Goal: Task Accomplishment & Management: Use online tool/utility

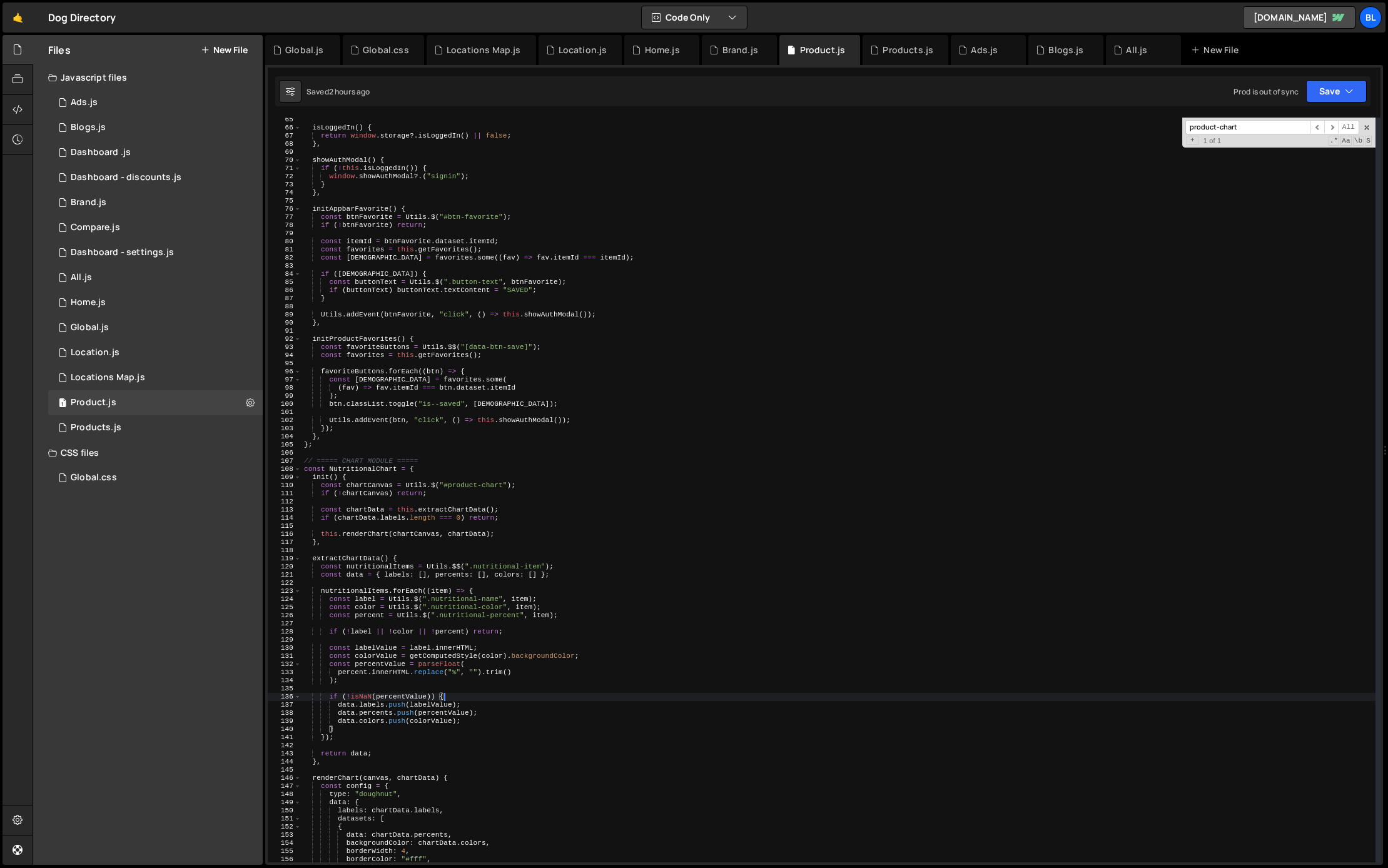
scroll to position [522, 0]
click at [143, 336] on div "0 Global.js 0" at bounding box center [155, 327] width 215 height 25
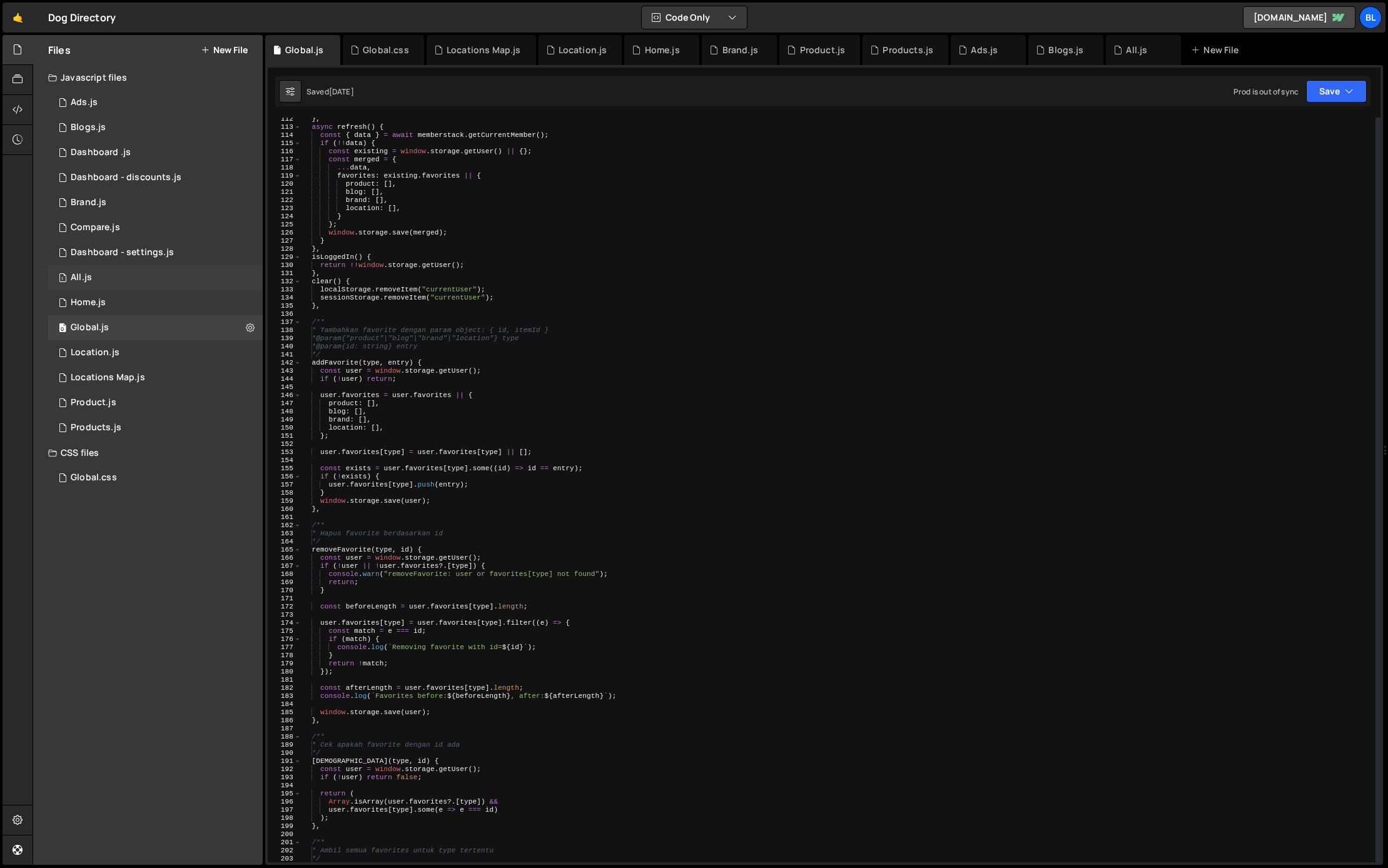
click at [153, 289] on div "1 All.js 0" at bounding box center [155, 277] width 215 height 25
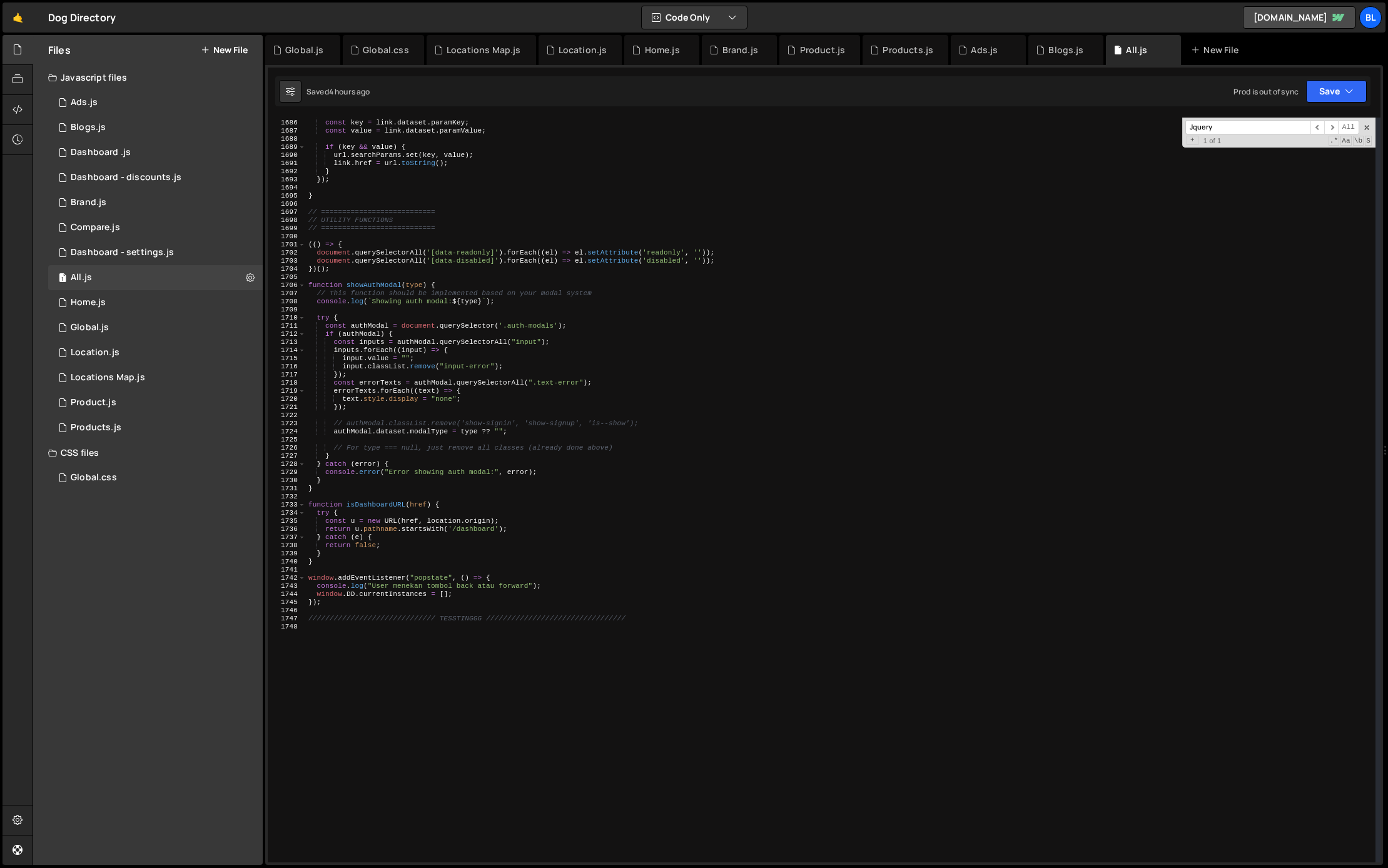
scroll to position [13689, 0]
click at [334, 615] on div "const url = new URL ( link . href ) ; const key = link . dataset . paramKey ; c…" at bounding box center [840, 494] width 1069 height 761
click at [348, 607] on div "const url = new URL ( link . href ) ; const key = link . dataset . paramKey ; c…" at bounding box center [840, 494] width 1069 height 761
type textarea "});"
paste textarea "})();"
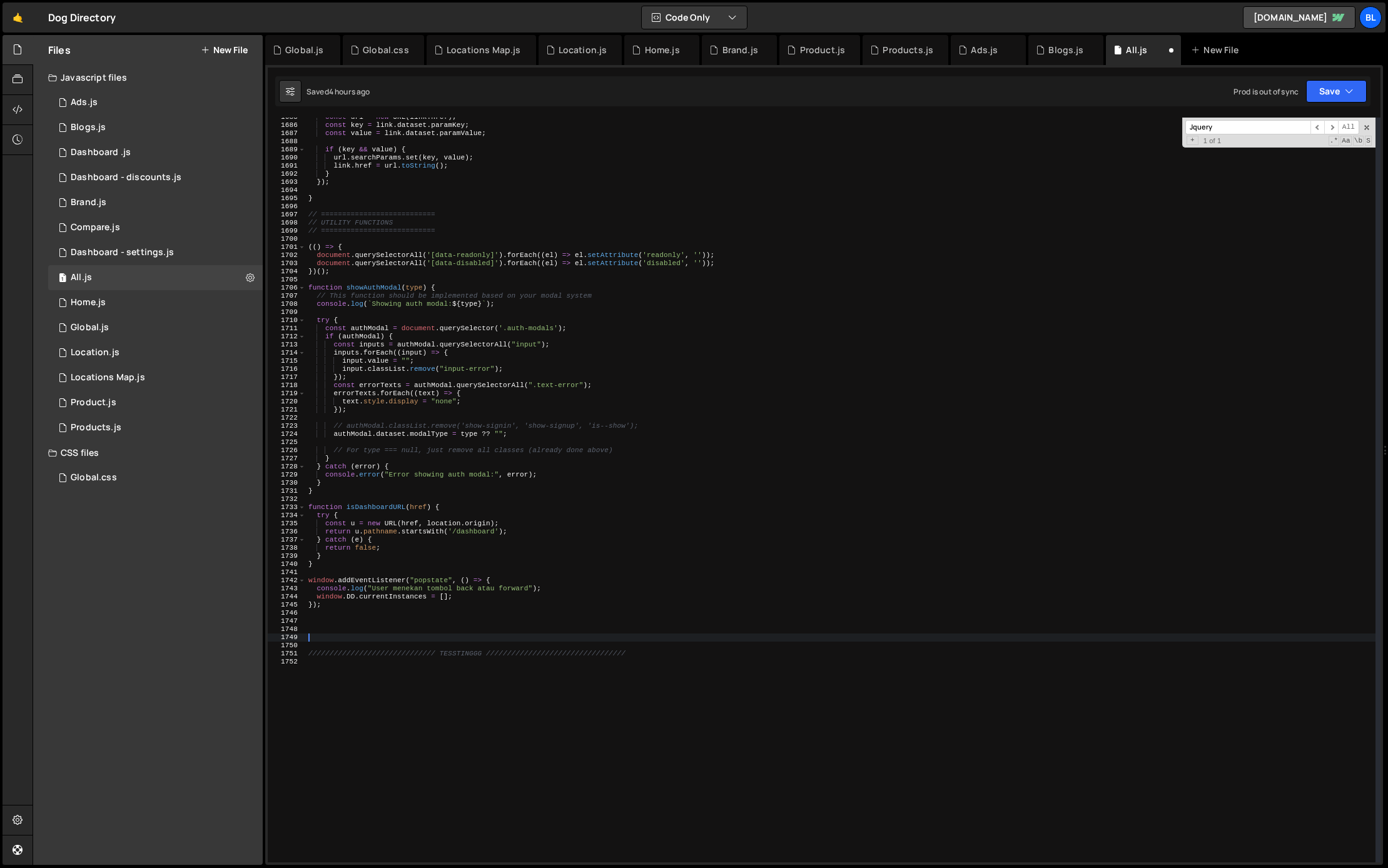
type textarea "})();"
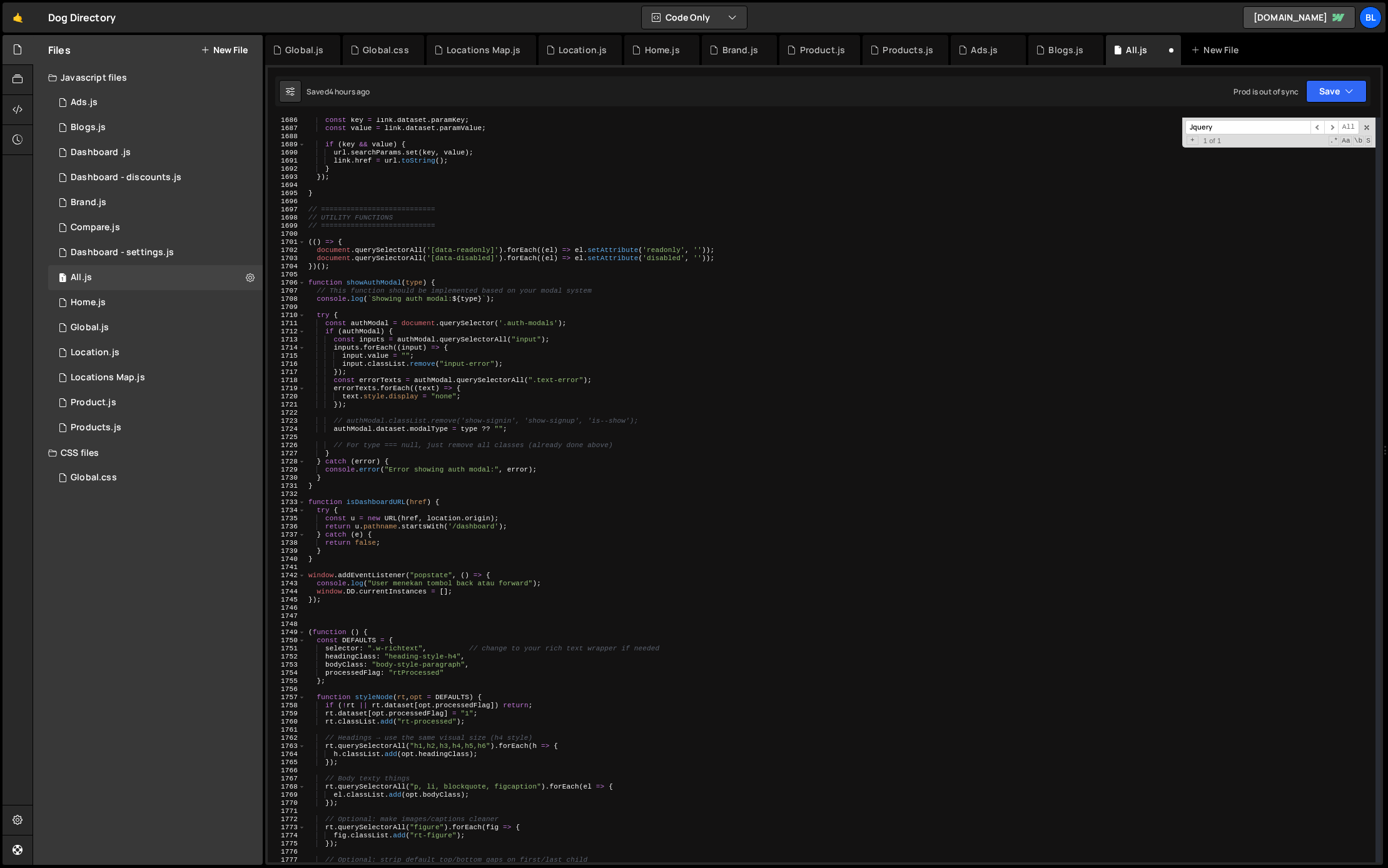
scroll to position [13613, 0]
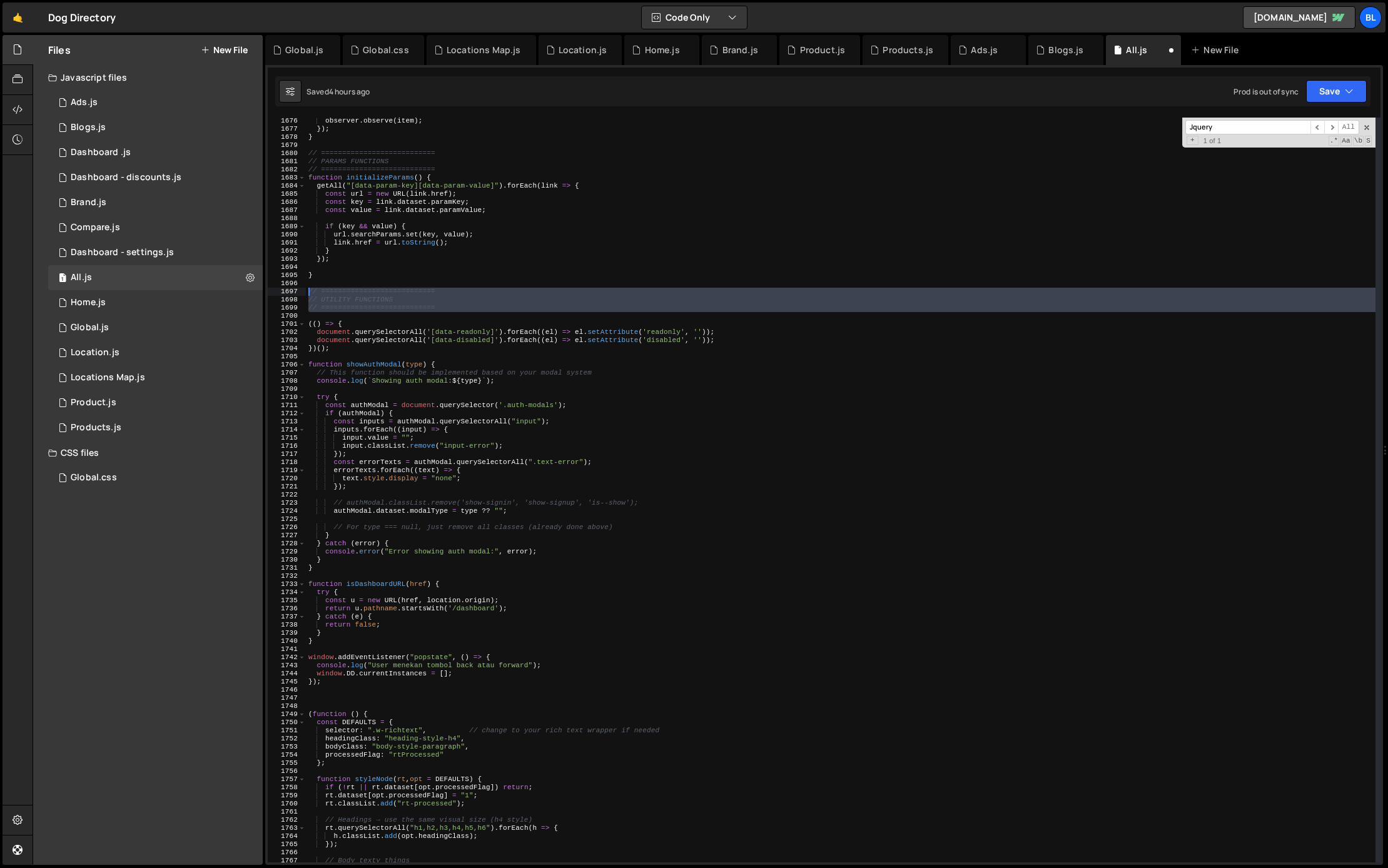
drag, startPoint x: 322, startPoint y: 313, endPoint x: 304, endPoint y: 288, distance: 30.8
click at [304, 288] on div "1676 1677 1678 1679 1680 1681 1682 1683 1684 1685 1686 1687 1688 1689 1690 1691…" at bounding box center [824, 490] width 1112 height 745
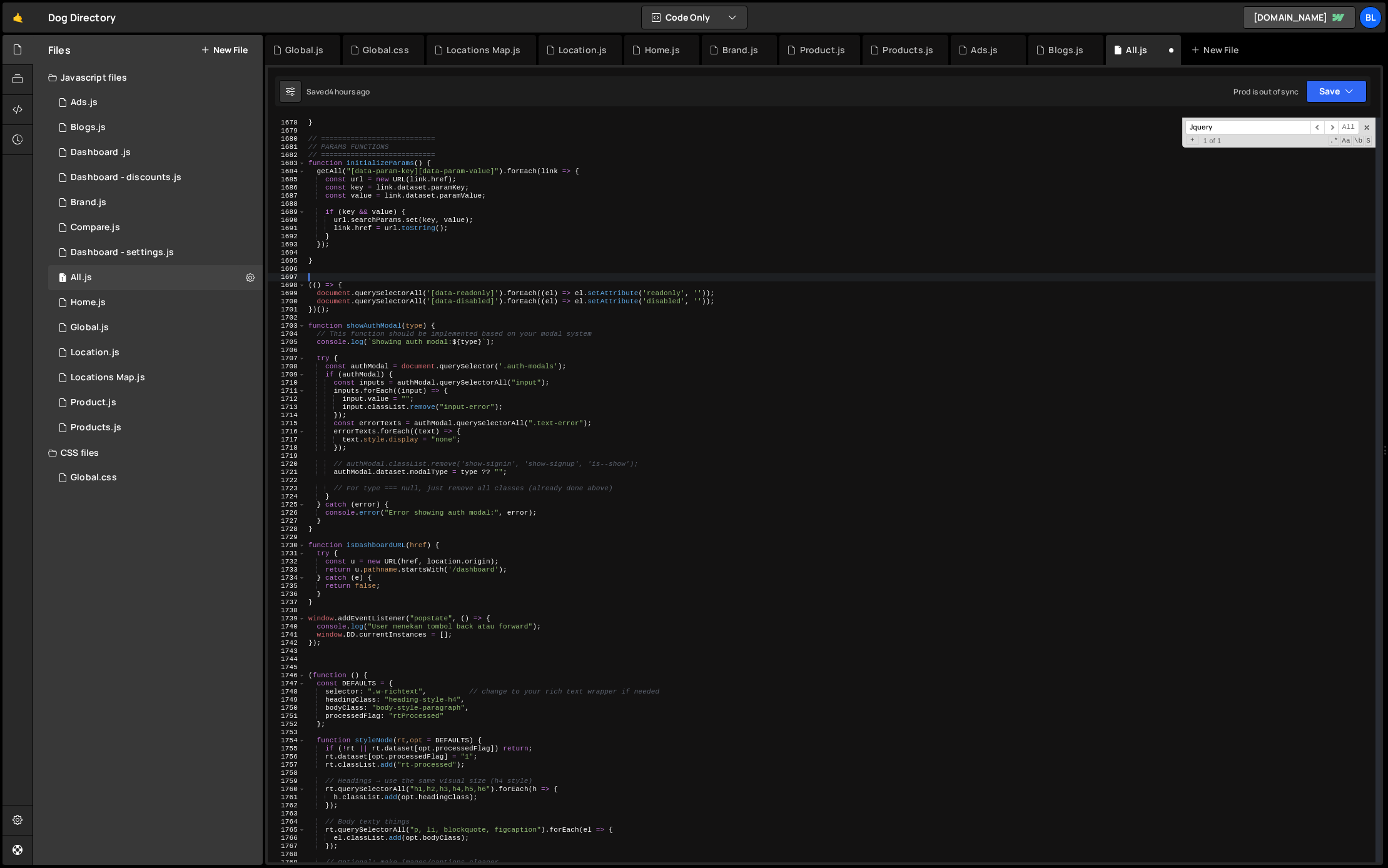
scroll to position [13673, 0]
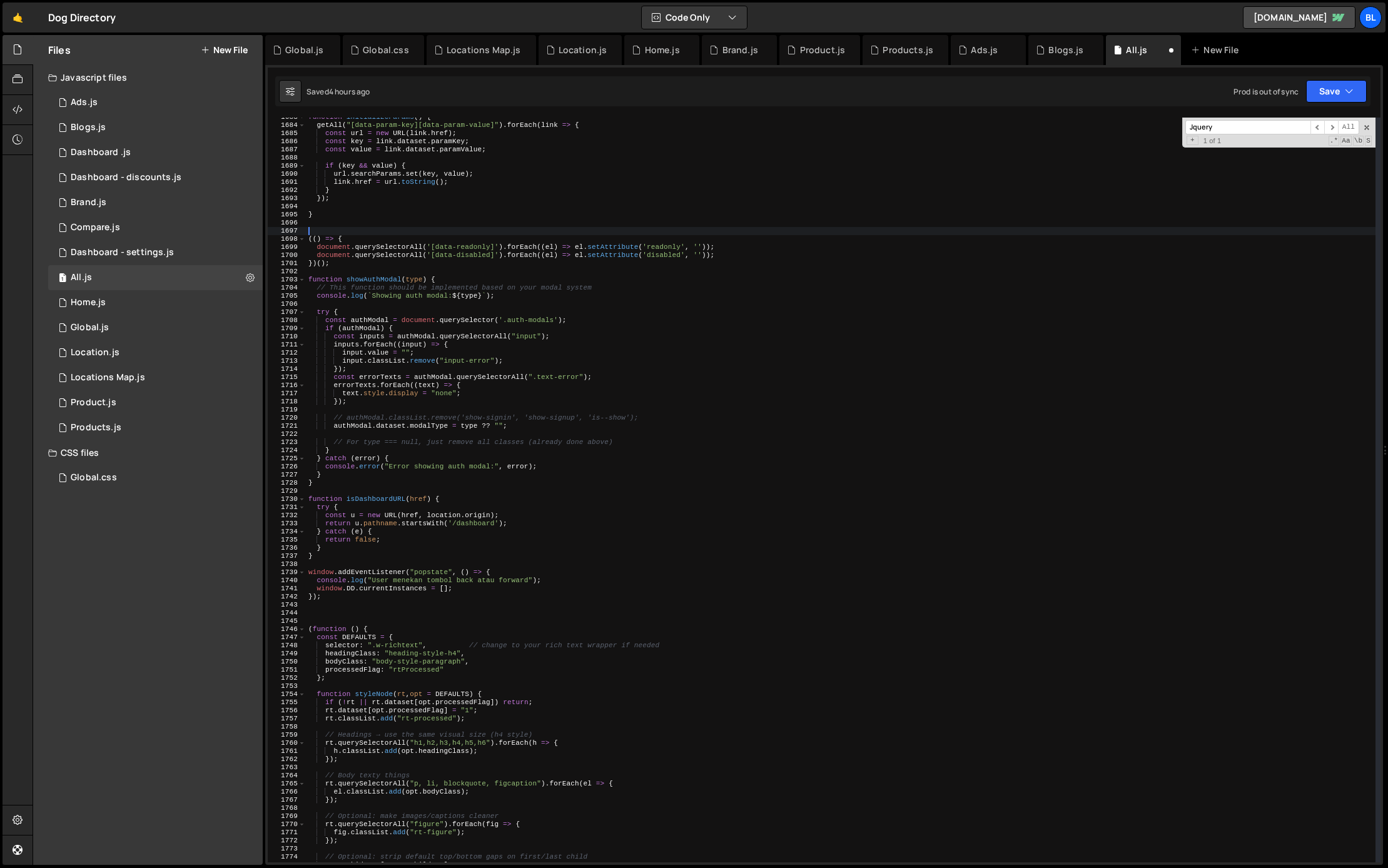
click at [336, 615] on div "function initializeParams ( ) { getAll ( "[data-param-key][data-param-value]" )…" at bounding box center [840, 494] width 1069 height 761
paste textarea "// UTILITY FUNCTIONS"
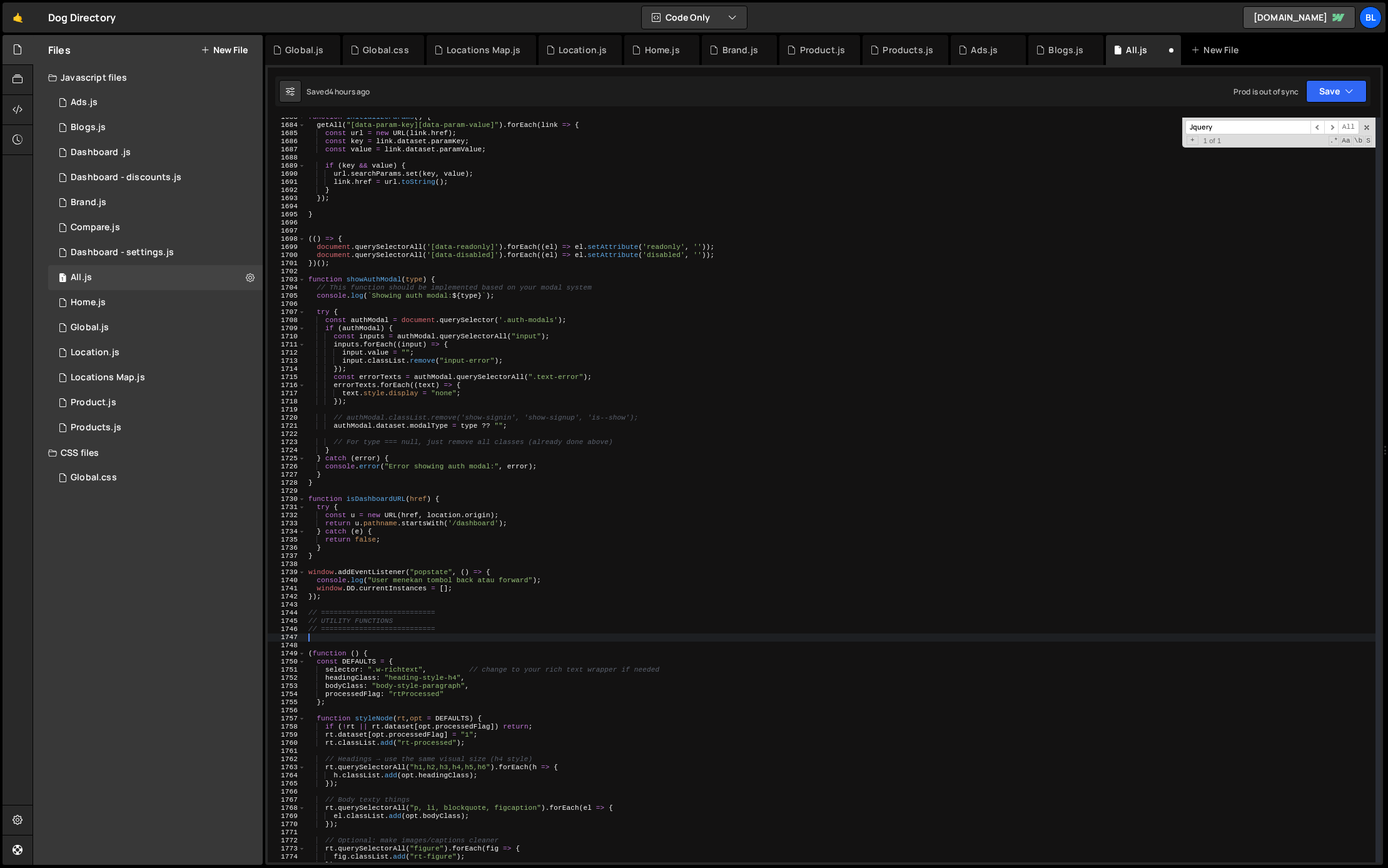
click at [352, 619] on div "function initializeParams ( ) { getAll ( "[data-param-key][data-param-value]" )…" at bounding box center [840, 494] width 1069 height 761
click at [371, 619] on div "function initializeParams ( ) { getAll ( "[data-param-key][data-param-value]" )…" at bounding box center [840, 494] width 1069 height 761
click at [444, 592] on div "function initializeParams ( ) { getAll ( "[data-param-key][data-param-value]" )…" at bounding box center [840, 494] width 1069 height 761
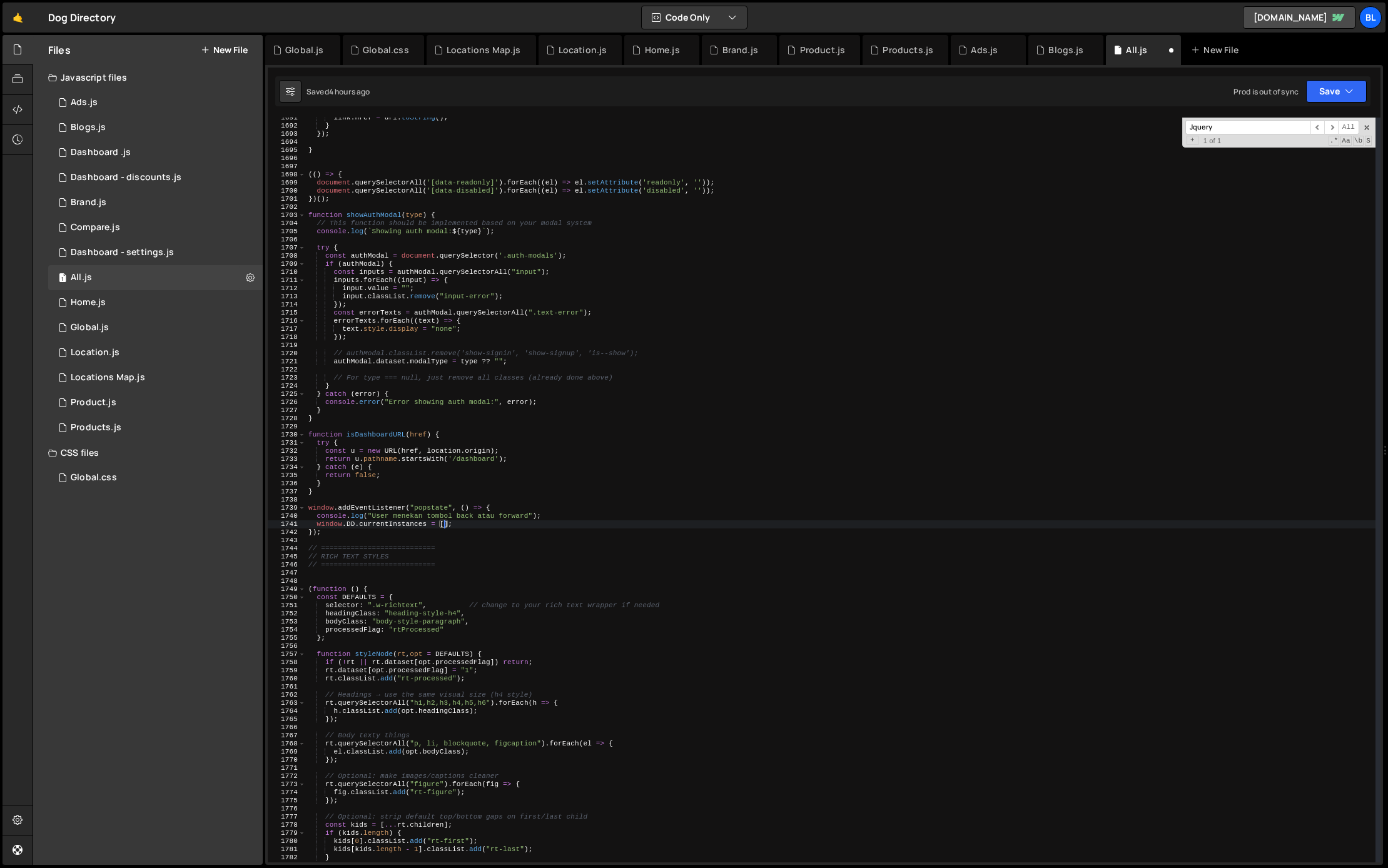
scroll to position [13740, 0]
click at [439, 596] on div "link . href = url . toString ( ) ; } }) ; } (( ) => { document . querySelectorA…" at bounding box center [840, 491] width 1069 height 761
click at [436, 603] on div "link . href = url . toString ( ) ; } }) ; } (( ) => { document . querySelectorA…" at bounding box center [840, 491] width 1069 height 761
click at [658, 605] on div "link . href = url . toString ( ) ; } }) ; } (( ) => { document . querySelectorA…" at bounding box center [840, 491] width 1069 height 761
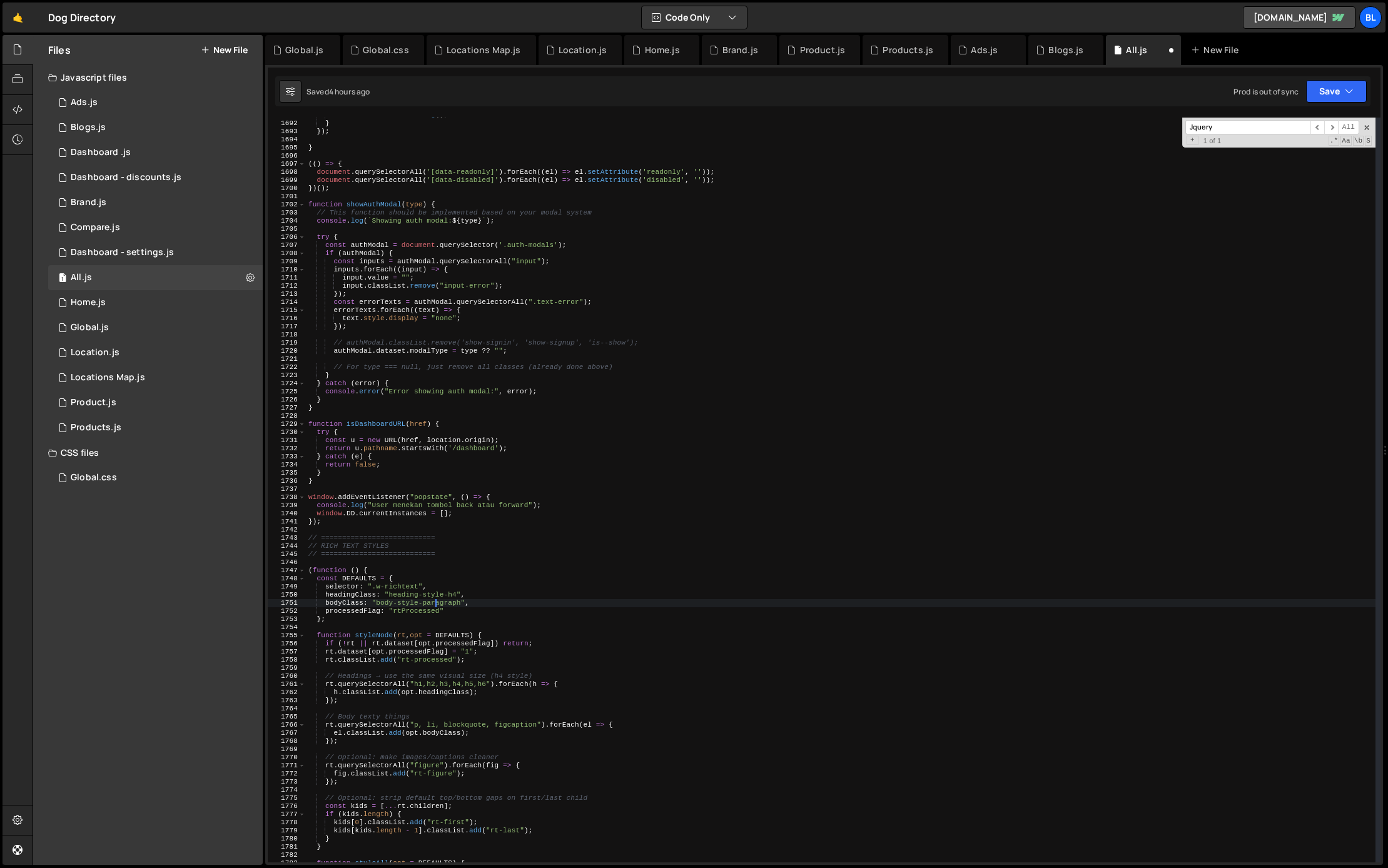
click at [474, 601] on div "link . href = url . toString ( ) ; } }) ; } (( ) => { document . querySelectorA…" at bounding box center [840, 491] width 1069 height 761
click at [456, 609] on div "link . href = url . toString ( ) ; } }) ; } (( ) => { document . querySelectorA…" at bounding box center [840, 491] width 1069 height 761
type textarea "processedFlag: "rtProcessed""
click at [453, 614] on div "link . href = url . toString ( ) ; } }) ; } (( ) => { document . querySelectorA…" at bounding box center [840, 491] width 1069 height 761
click at [466, 612] on div "link . href = url . toString ( ) ; } }) ; } (( ) => { document . querySelectorA…" at bounding box center [840, 491] width 1069 height 761
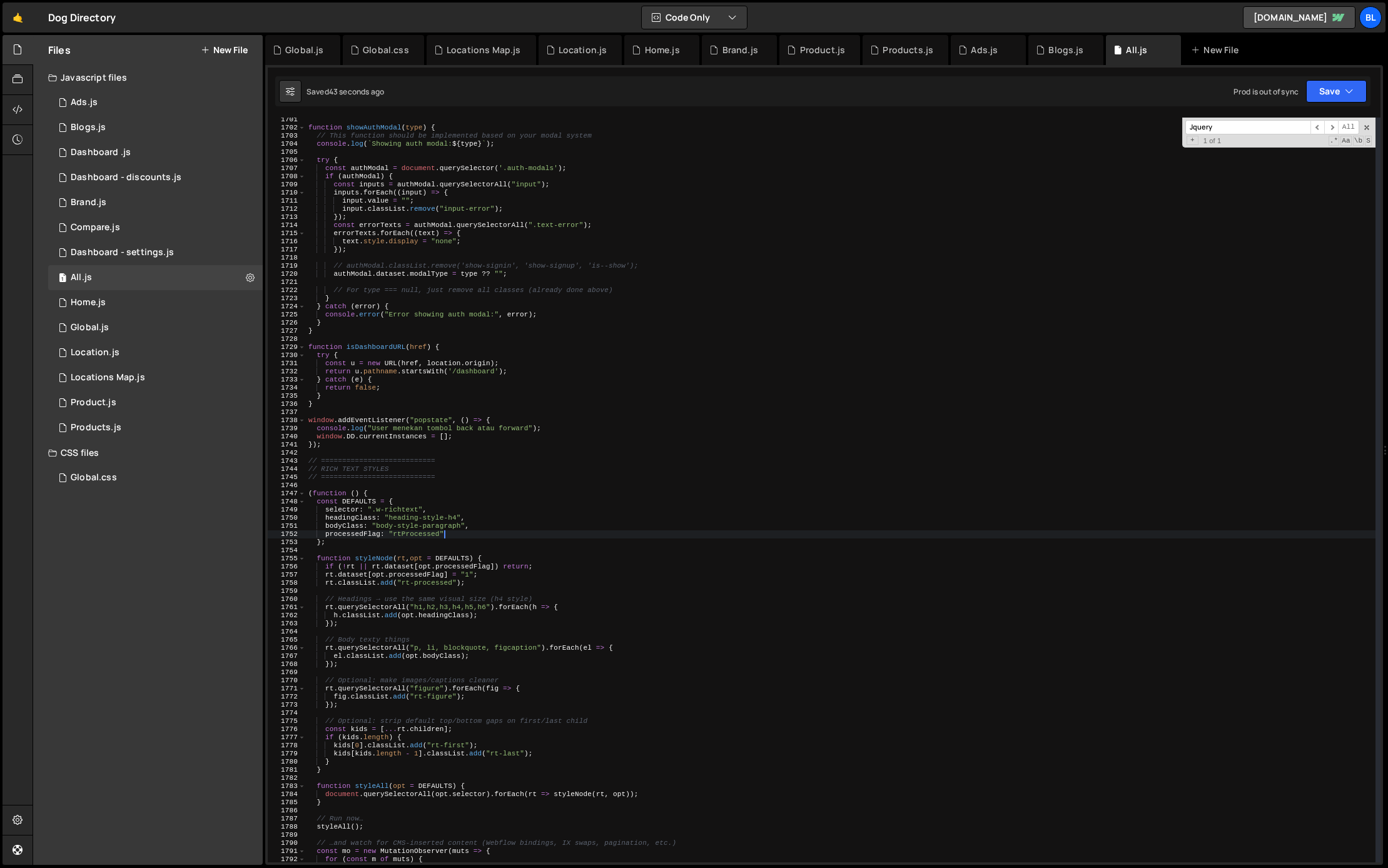
scroll to position [13835, 0]
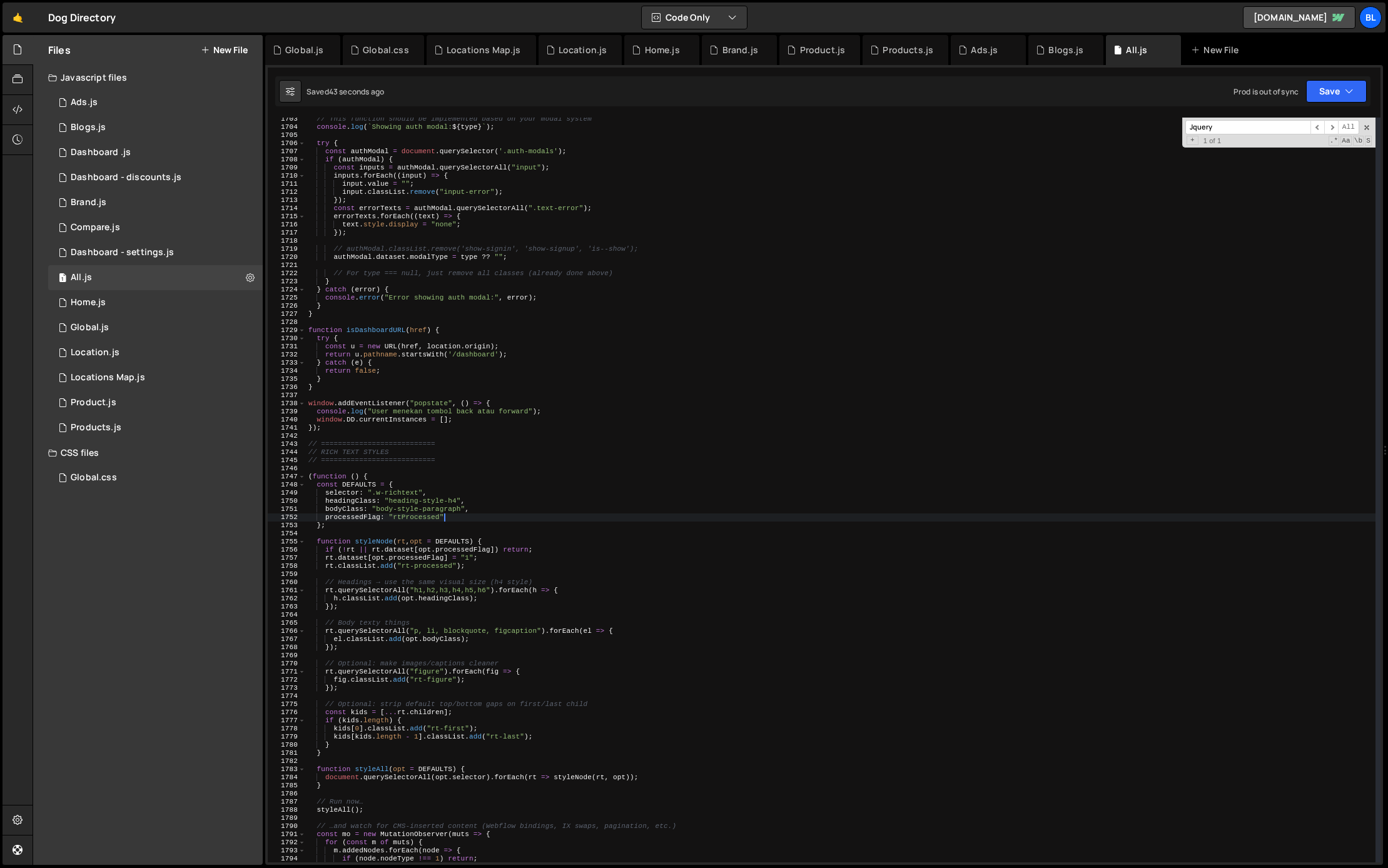
click at [460, 617] on div "// This function should be implemented based on your modal system console . log…" at bounding box center [840, 495] width 1069 height 761
click at [482, 570] on div "// This function should be implemented based on your modal system console . log…" at bounding box center [840, 495] width 1069 height 761
click at [467, 519] on div "// This function should be implemented based on your modal system console . log…" at bounding box center [840, 495] width 1069 height 761
click at [478, 510] on div "// This function should be implemented based on your modal system console . log…" at bounding box center [840, 495] width 1069 height 761
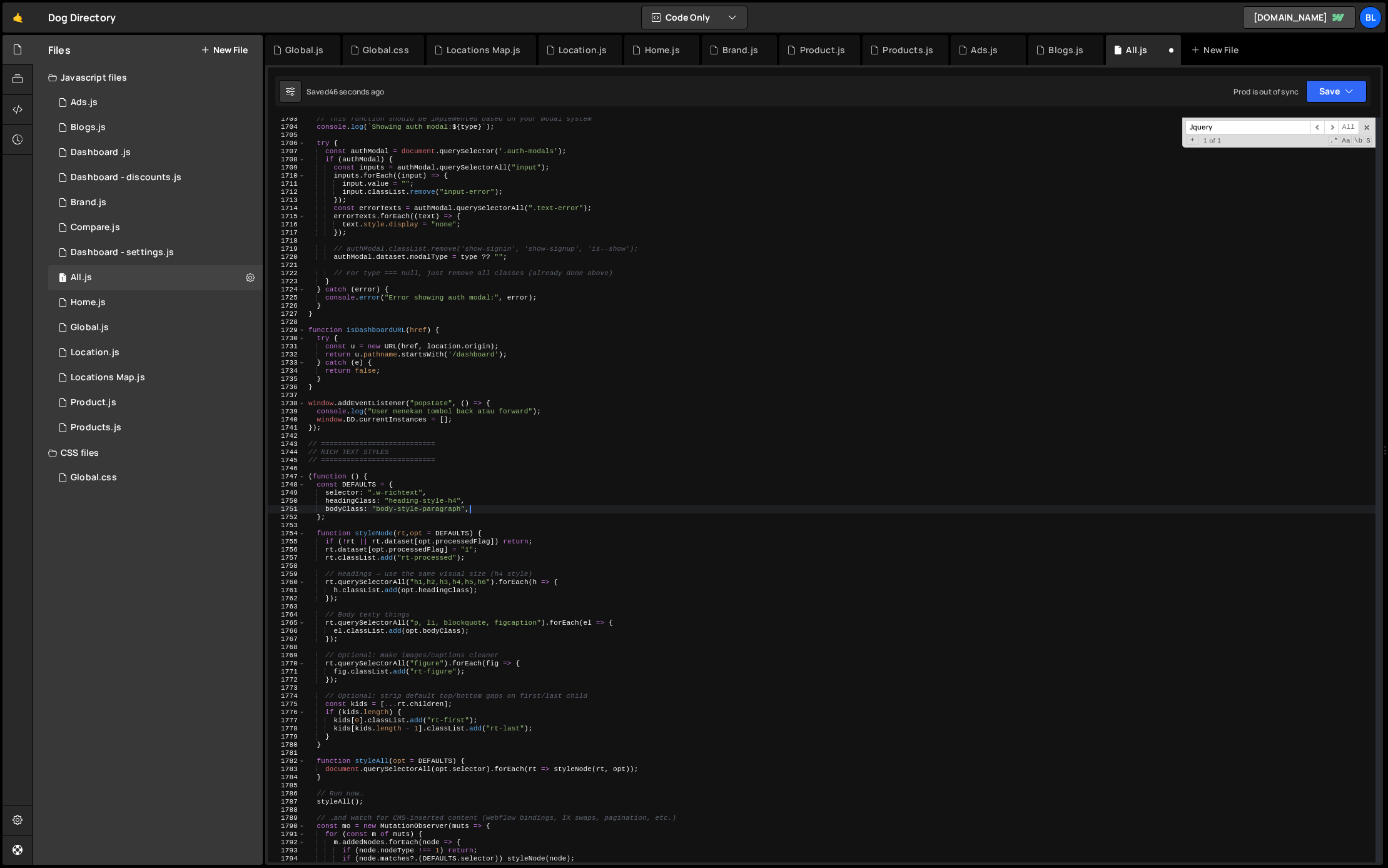
click at [469, 550] on div "// This function should be implemented based on your modal system console . log…" at bounding box center [840, 495] width 1069 height 761
click at [482, 553] on div "// This function should be implemented based on your modal system console . log…" at bounding box center [840, 495] width 1069 height 761
click at [474, 559] on div "// This function should be implemented based on your modal system console . log…" at bounding box center [840, 495] width 1069 height 761
click at [381, 554] on div "// This function should be implemented based on your modal system console . log…" at bounding box center [840, 495] width 1069 height 761
click at [444, 551] on div "// This function should be implemented based on your modal system console . log…" at bounding box center [840, 495] width 1069 height 761
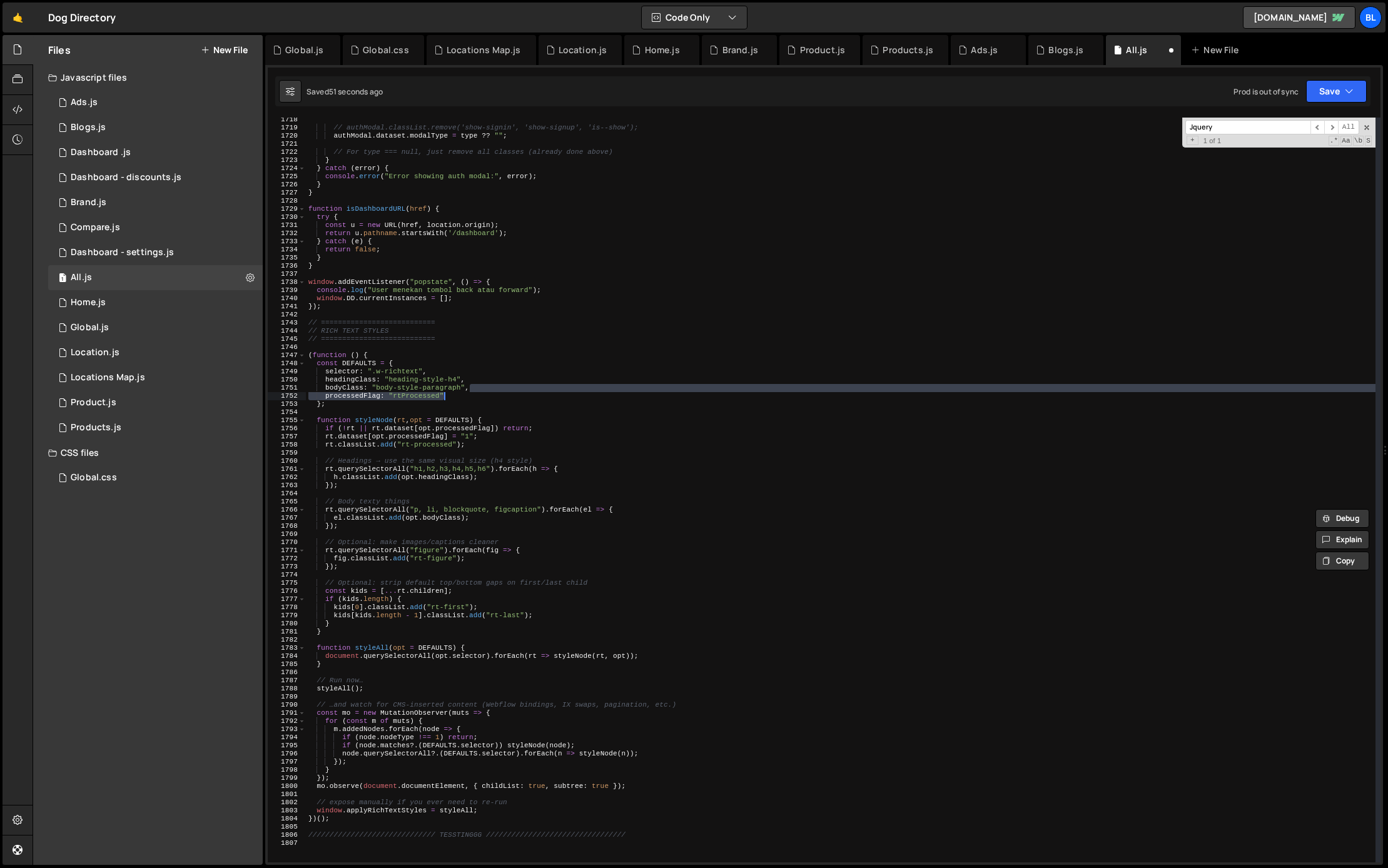
click at [409, 682] on div "// authModal.classList.remove('show-signin', 'show-signup', 'is--show'); authMo…" at bounding box center [840, 496] width 1069 height 761
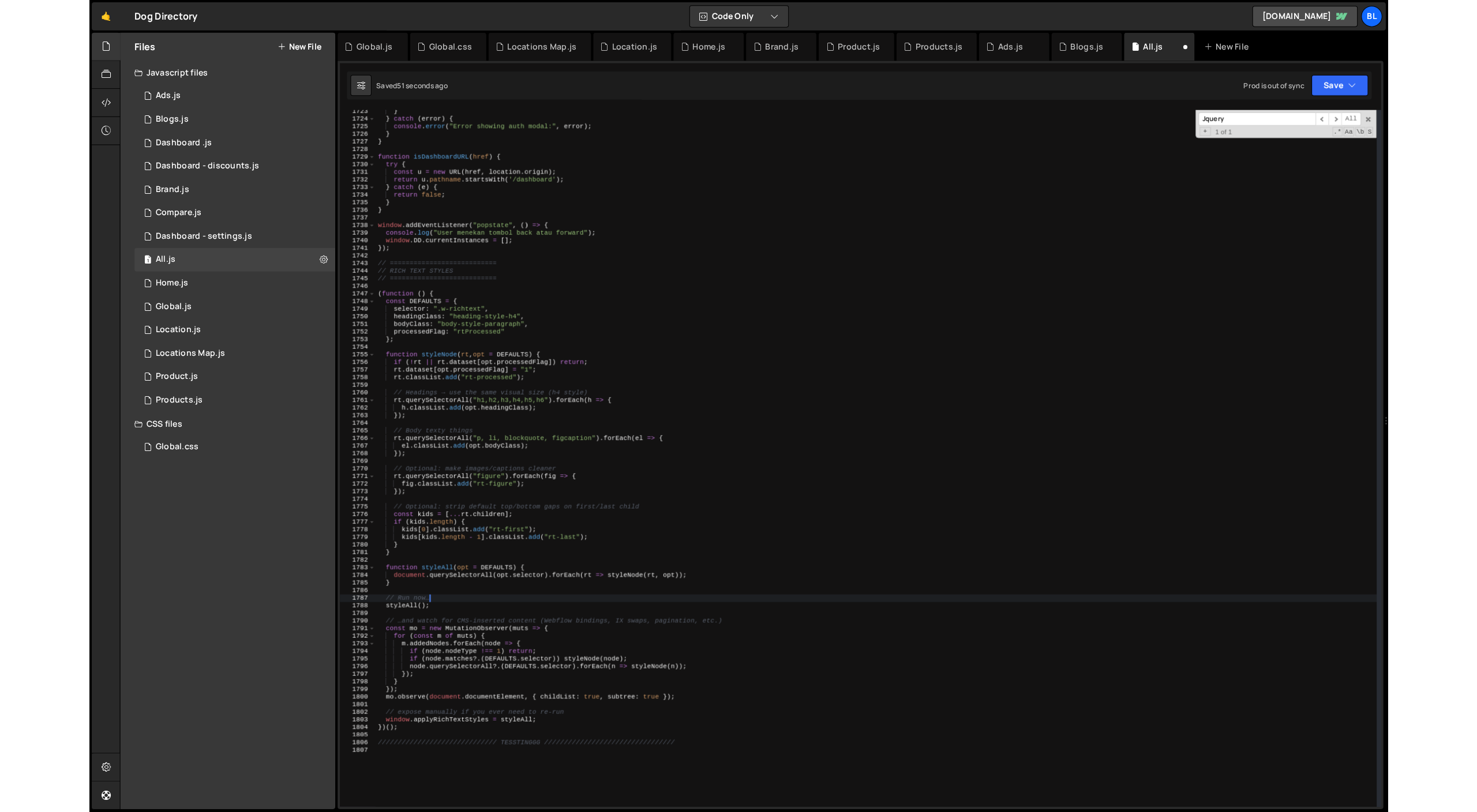
scroll to position [12919, 0]
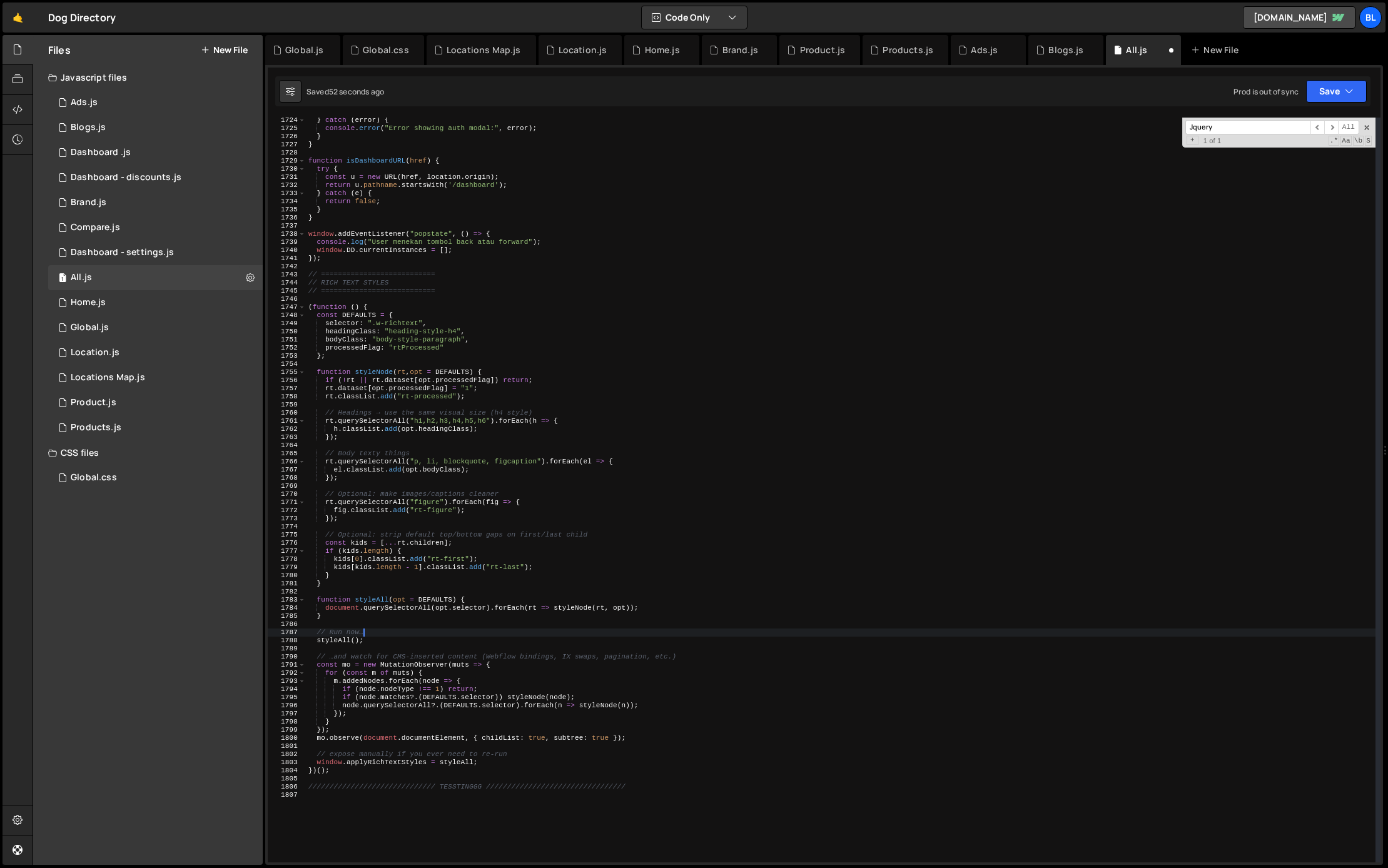
click at [489, 764] on div "} catch ( error ) { console . error ( "Error showing auth modal:" , error ) ; }…" at bounding box center [840, 496] width 1069 height 761
click at [380, 768] on div "} catch ( error ) { console . error ( "Error showing auth modal:" , error ) ; }…" at bounding box center [840, 496] width 1069 height 761
click at [389, 764] on div "} catch ( error ) { console . error ( "Error showing auth modal:" , error ) ; }…" at bounding box center [840, 496] width 1069 height 761
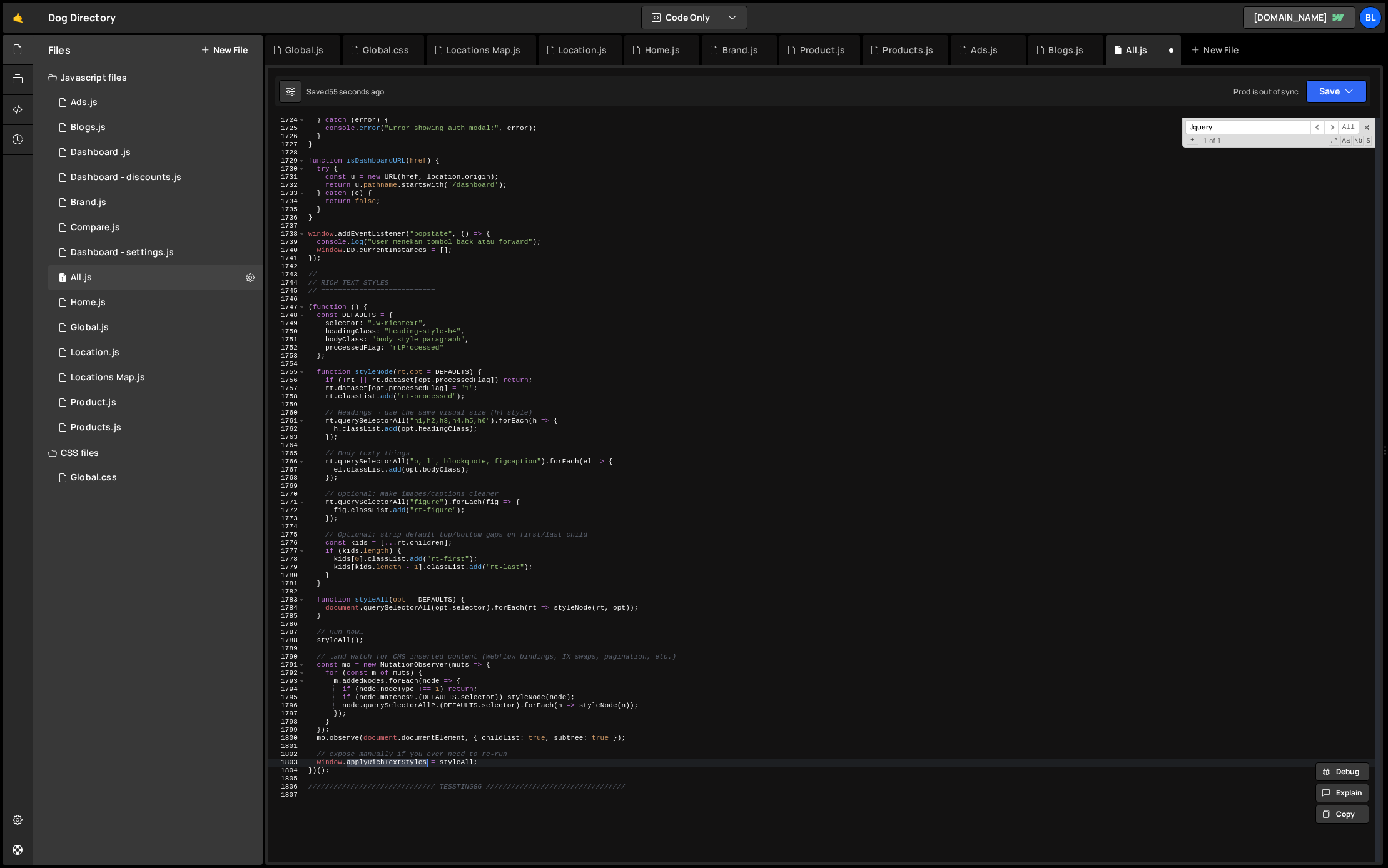
click at [461, 764] on div "} catch ( error ) { console . error ( "Error showing auth modal:" , error ) ; }…" at bounding box center [840, 496] width 1069 height 761
click at [450, 764] on div "} catch ( error ) { console . error ( "Error showing auth modal:" , error ) ; }…" at bounding box center [840, 496] width 1069 height 761
click at [529, 753] on div "} catch ( error ) { console . error ( "Error showing auth modal:" , error ) ; }…" at bounding box center [840, 496] width 1069 height 761
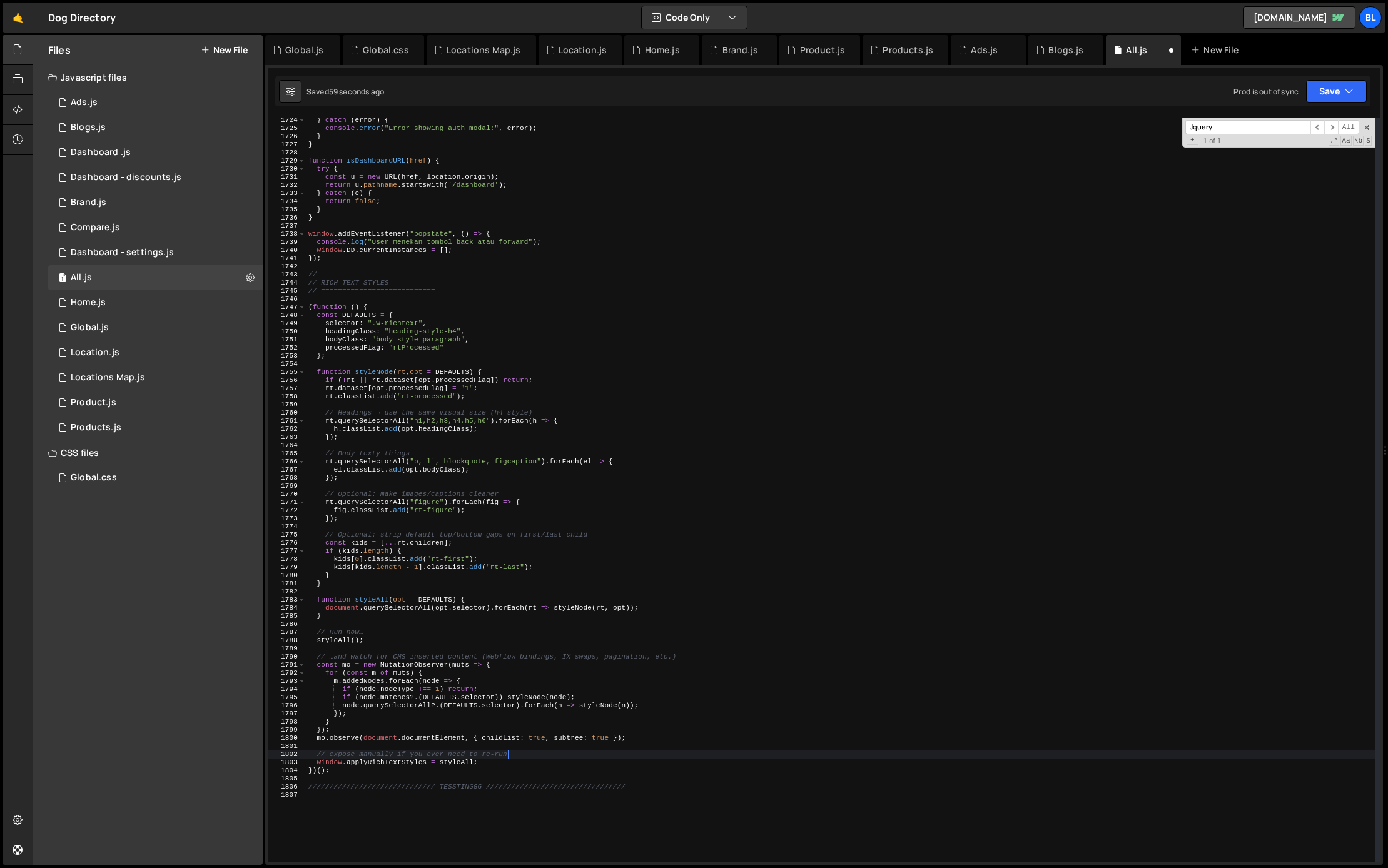
click at [516, 750] on div "} catch ( error ) { console . error ( "Error showing auth modal:" , error ) ; }…" at bounding box center [840, 496] width 1069 height 761
type textarea "// expose manually if you ever need to re-run"
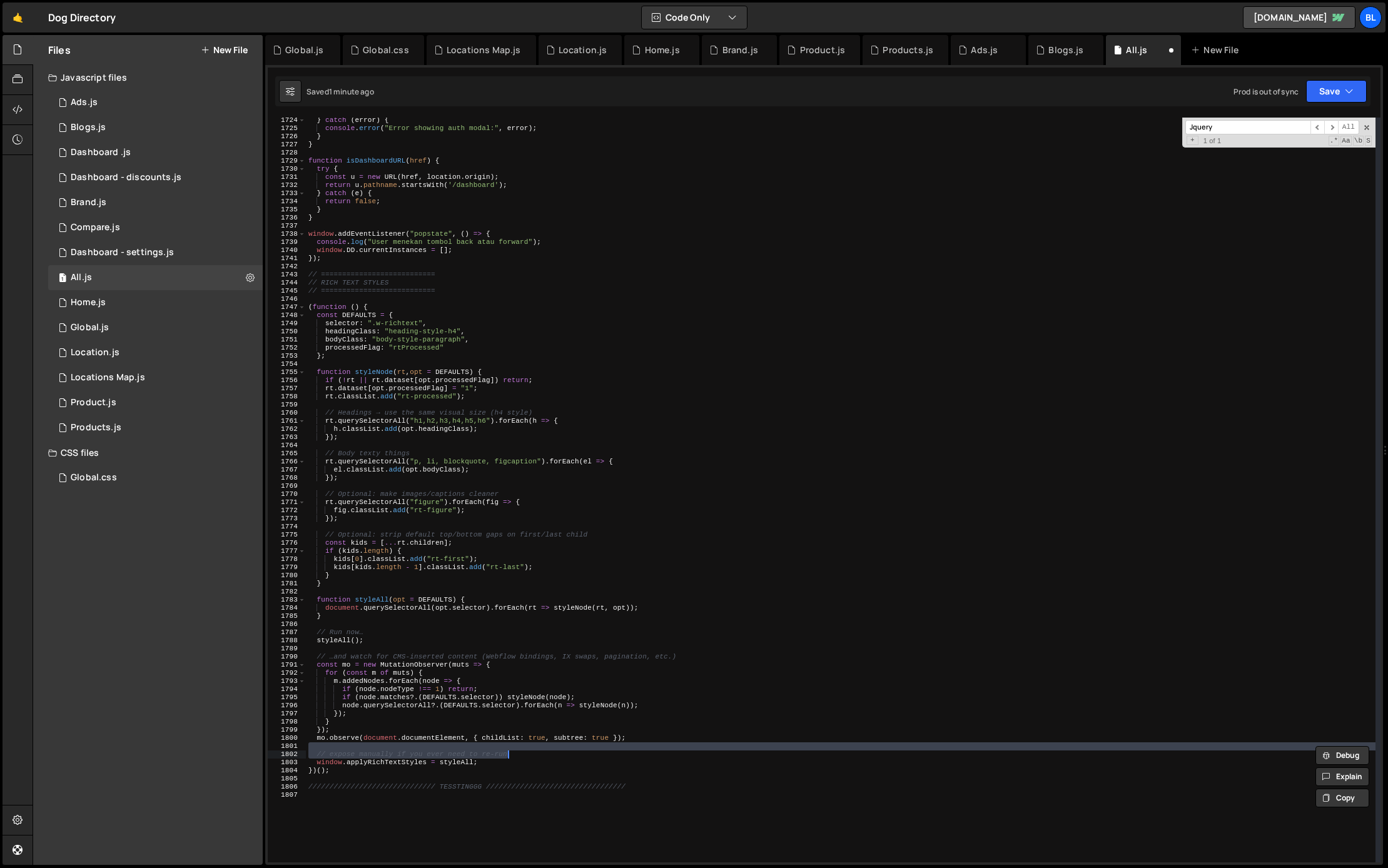
click at [494, 759] on div "} catch ( error ) { console . error ( "Error showing auth modal:" , error ) ; }…" at bounding box center [840, 496] width 1069 height 761
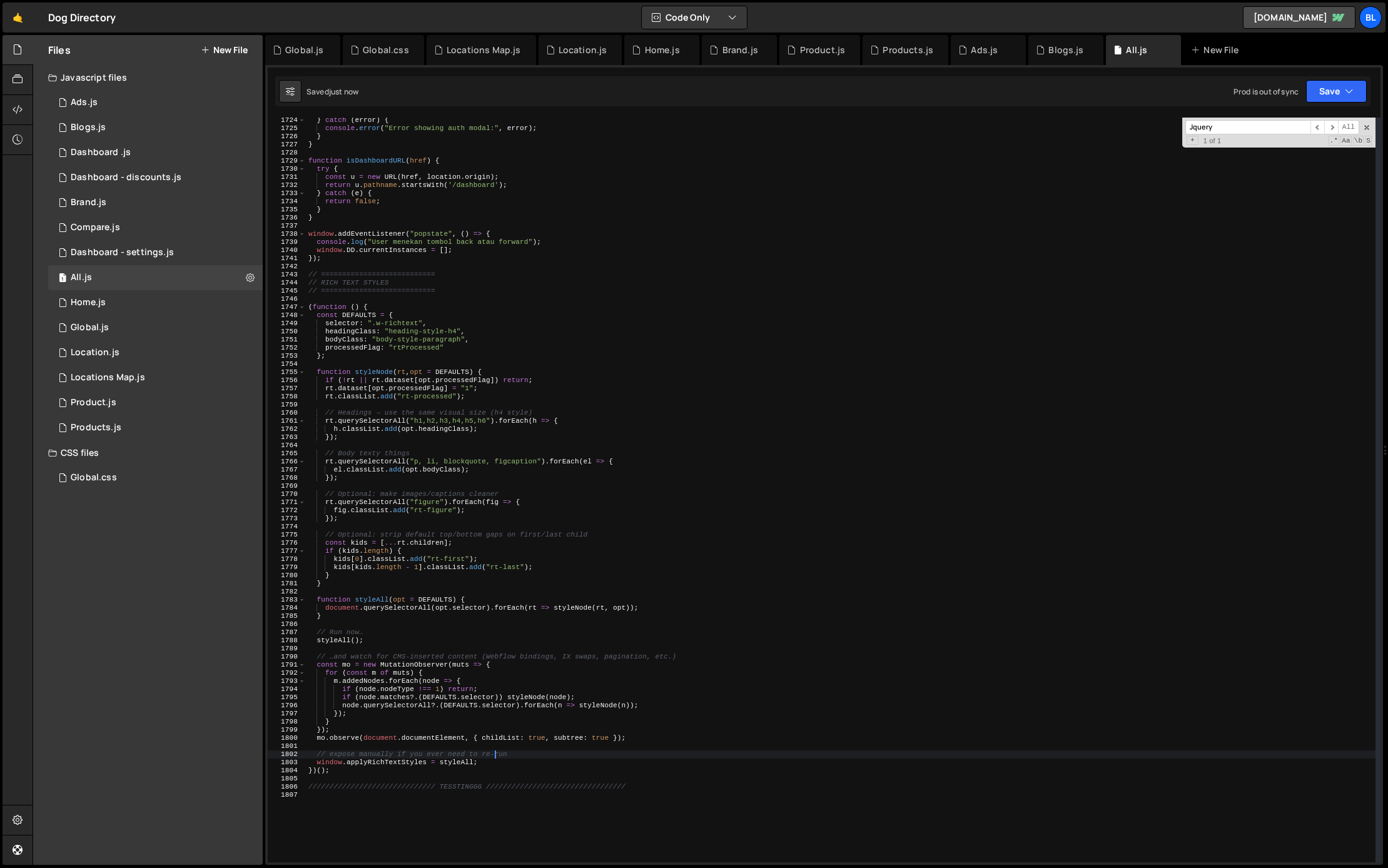
click at [501, 764] on div "} catch ( error ) { console . error ( "Error showing auth modal:" , error ) ; }…" at bounding box center [840, 496] width 1069 height 761
click at [517, 754] on div "} catch ( error ) { console . error ( "Error showing auth modal:" , error ) ; }…" at bounding box center [840, 496] width 1069 height 761
click at [508, 748] on div "} catch ( error ) { console . error ( "Error showing auth modal:" , error ) ; }…" at bounding box center [840, 496] width 1069 height 761
type textarea "// expose manually if you ever need to re-run"
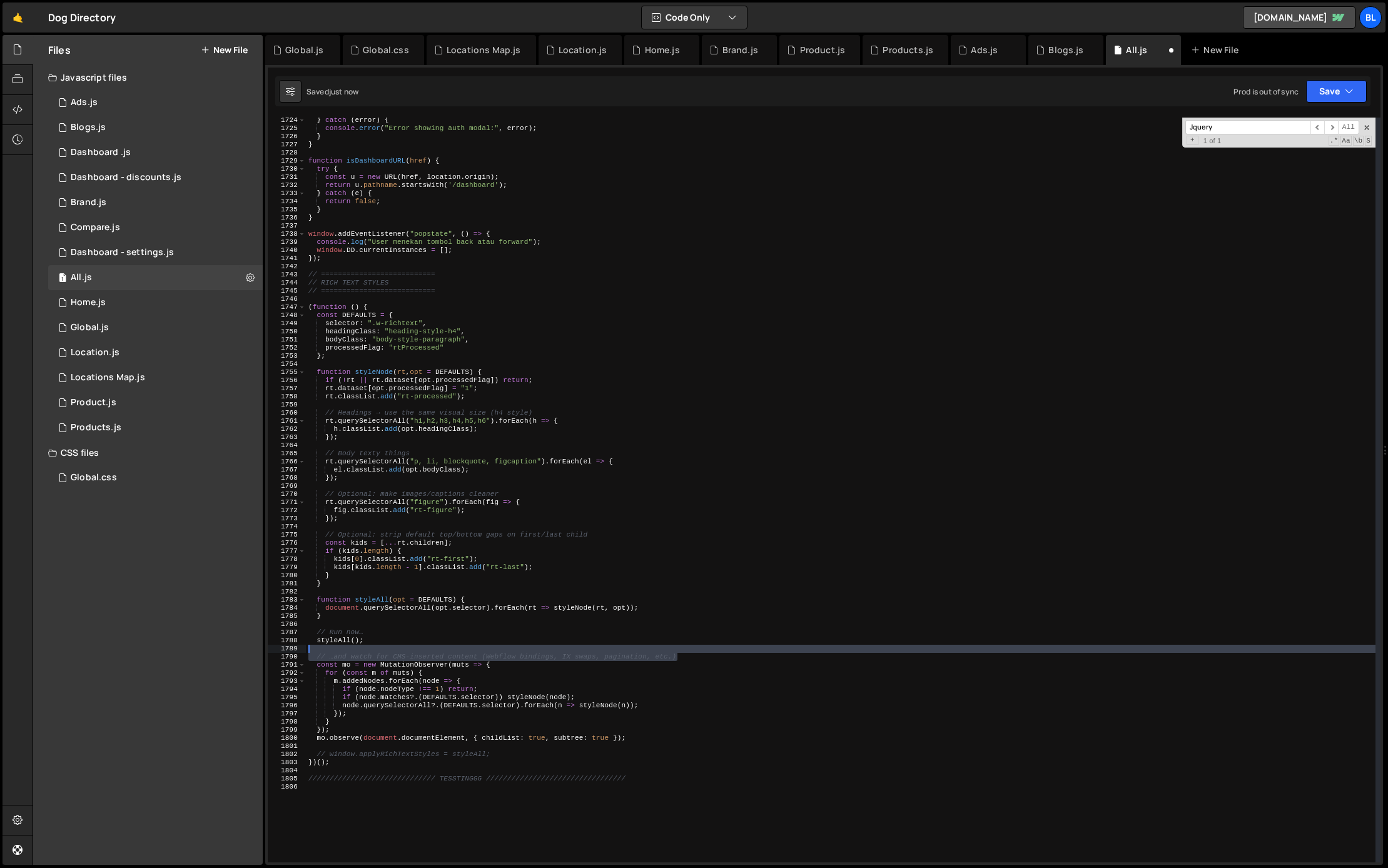
drag, startPoint x: 686, startPoint y: 655, endPoint x: 688, endPoint y: 649, distance: 6.3
click at [688, 649] on div "} catch ( error ) { console . error ( "Error showing auth modal:" , error ) ; }…" at bounding box center [840, 496] width 1069 height 761
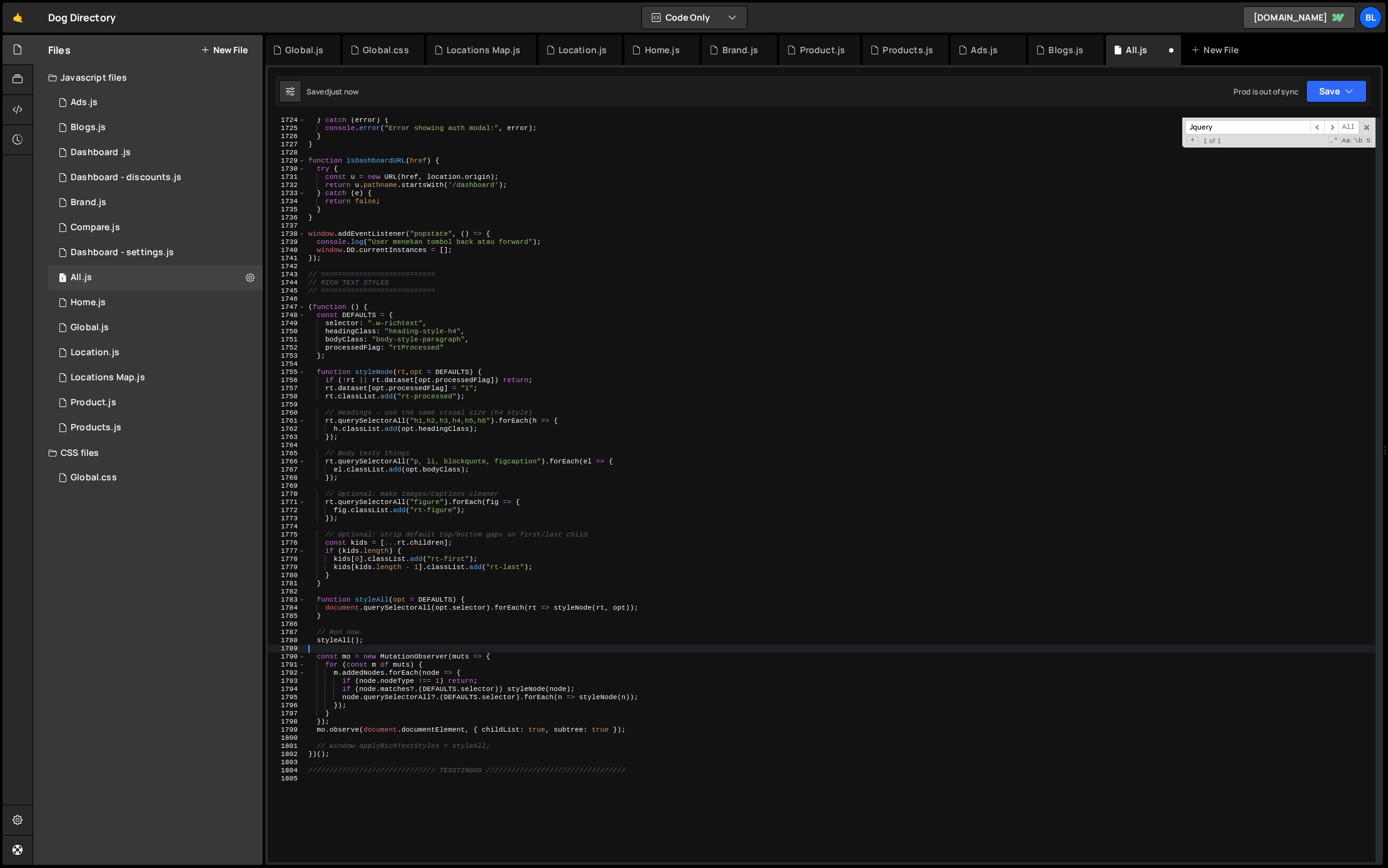
click at [570, 635] on div "} catch ( error ) { console . error ( "Error showing auth modal:" , error ) ; }…" at bounding box center [840, 496] width 1069 height 761
type textarea "// Run now…"
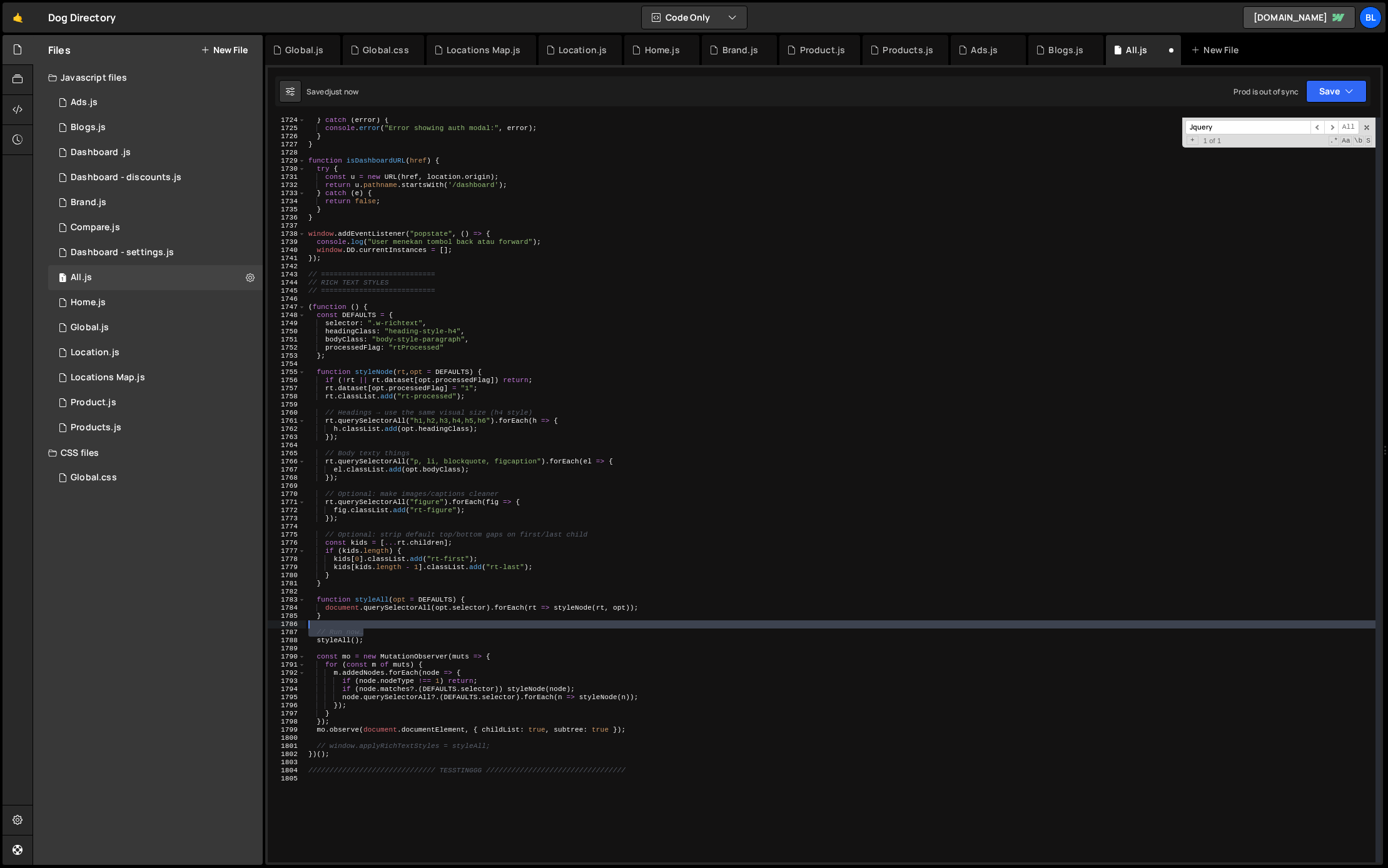
drag, startPoint x: 570, startPoint y: 635, endPoint x: 568, endPoint y: 626, distance: 9.2
click at [568, 626] on div "} catch ( error ) { console . error ( "Error showing auth modal:" , error ) ; }…" at bounding box center [840, 496] width 1069 height 761
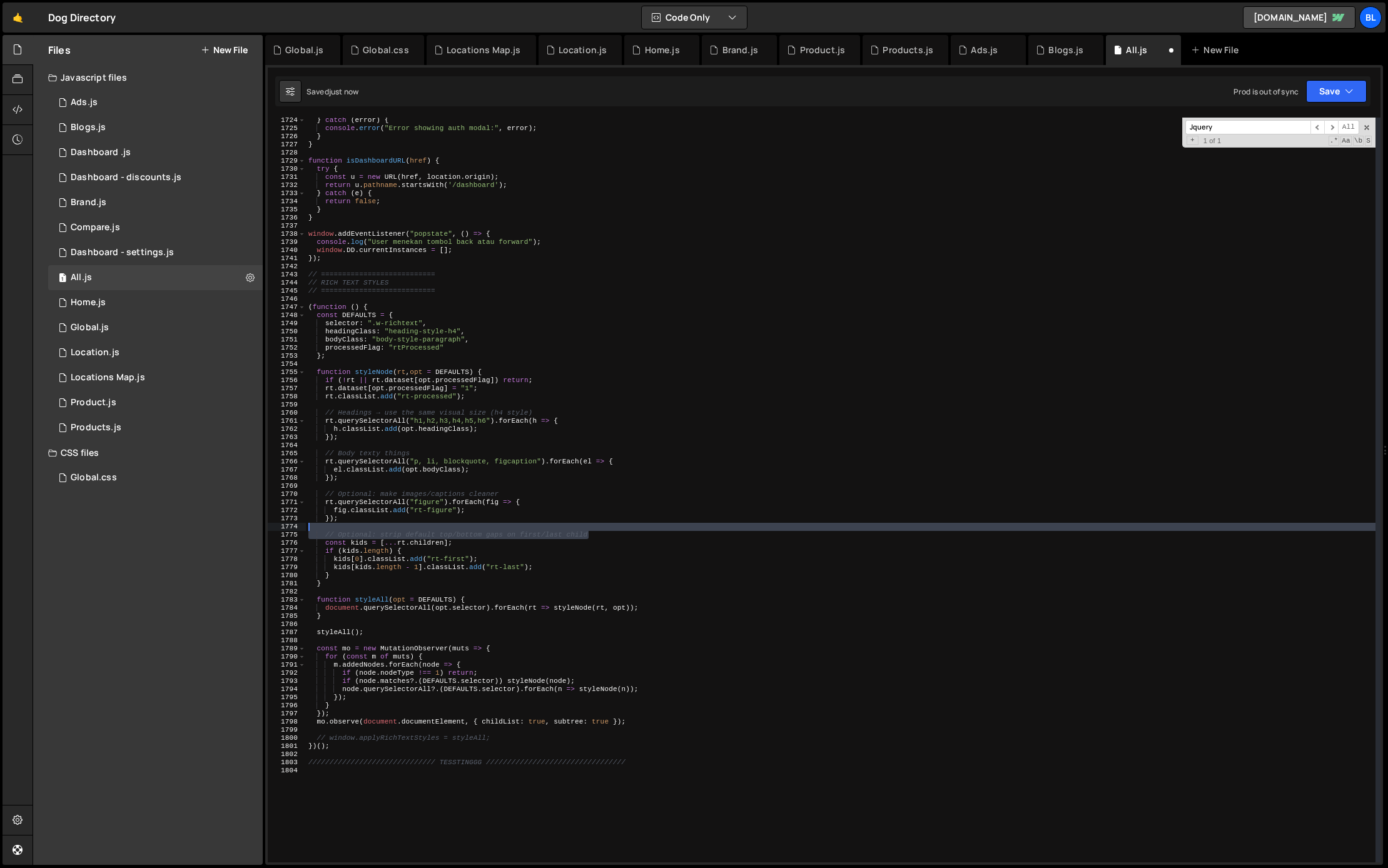
click at [605, 530] on div "} catch ( error ) { console . error ( "Error showing auth modal:" , error ) ; }…" at bounding box center [840, 496] width 1069 height 761
click at [592, 545] on div "} catch ( error ) { console . error ( "Error showing auth modal:" , error ) ; }…" at bounding box center [840, 496] width 1069 height 761
click at [603, 529] on div "} catch ( error ) { console . error ( "Error showing auth modal:" , error ) ; }…" at bounding box center [840, 496] width 1069 height 761
type textarea "// Optional: strip default top/bottom gaps on first/last child"
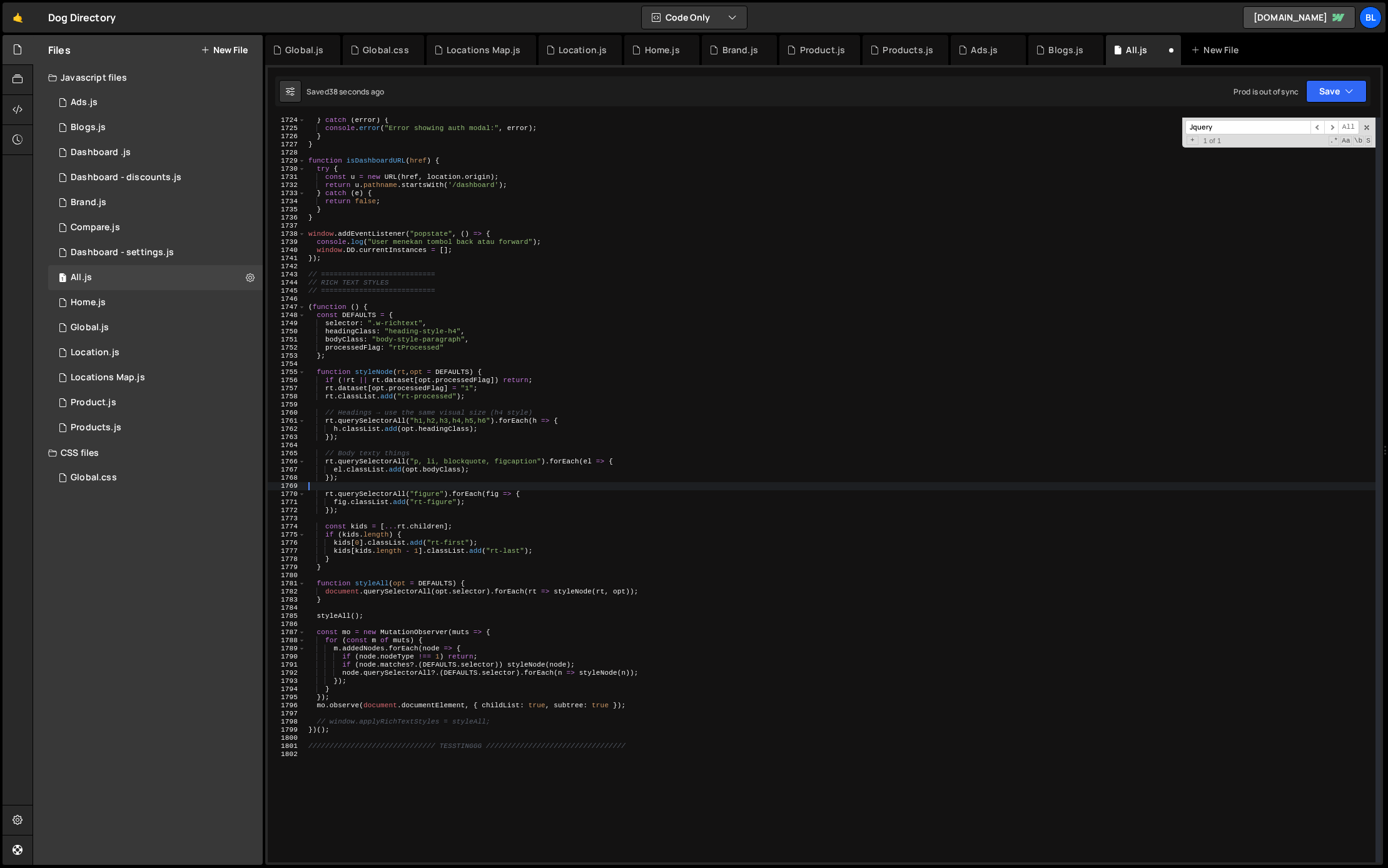
drag, startPoint x: 512, startPoint y: 494, endPoint x: 512, endPoint y: 486, distance: 8.0
click at [512, 486] on div "} catch ( error ) { console . error ( "Error showing auth modal:" , error ) ; }…" at bounding box center [840, 496] width 1069 height 761
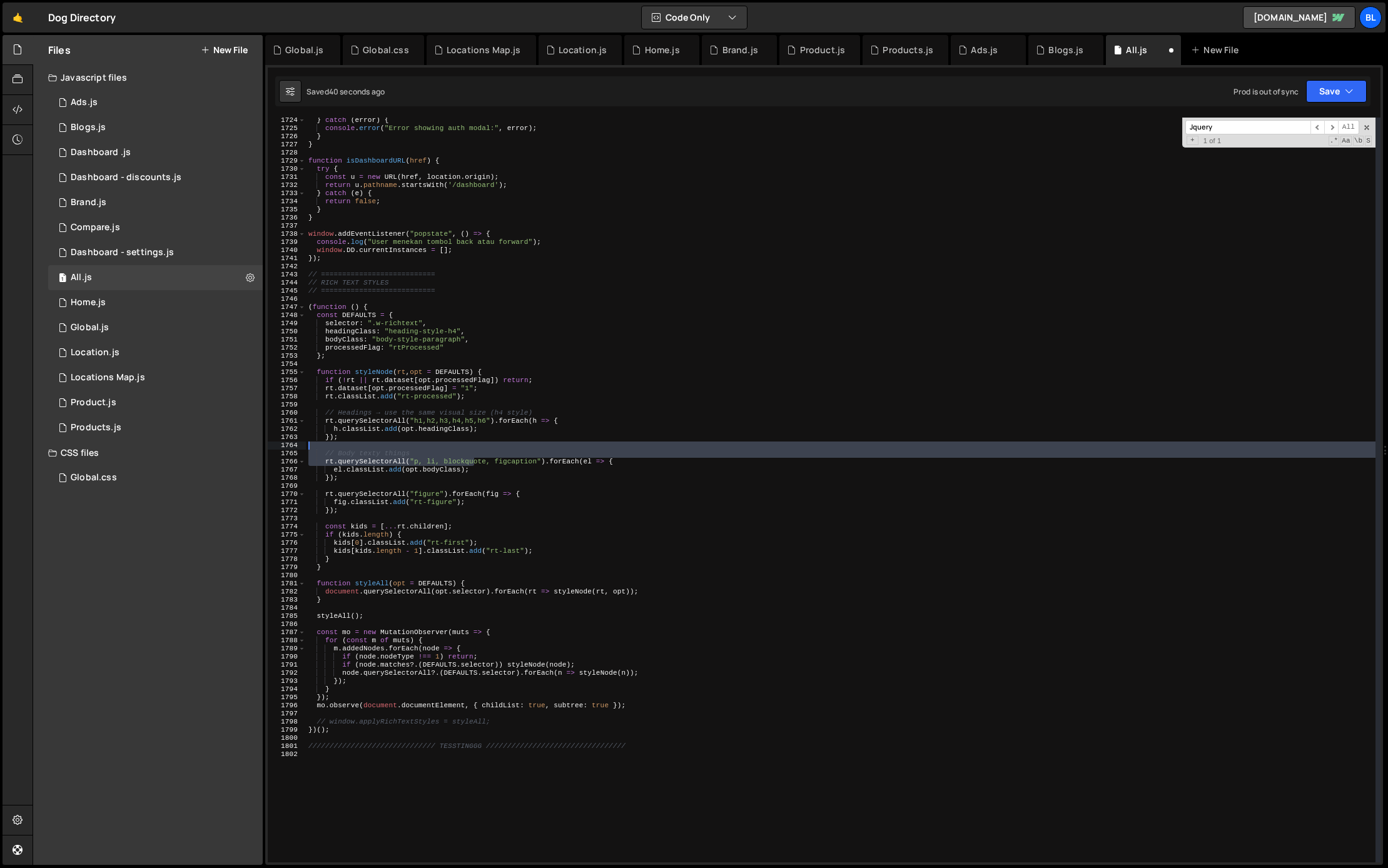
drag, startPoint x: 474, startPoint y: 460, endPoint x: 477, endPoint y: 450, distance: 10.4
click at [477, 450] on div "} catch ( error ) { console . error ( "Error showing auth modal:" , error ) ; }…" at bounding box center [840, 496] width 1069 height 761
click at [451, 454] on div "} catch ( error ) { console . error ( "Error showing auth modal:" , error ) ; }…" at bounding box center [840, 496] width 1069 height 761
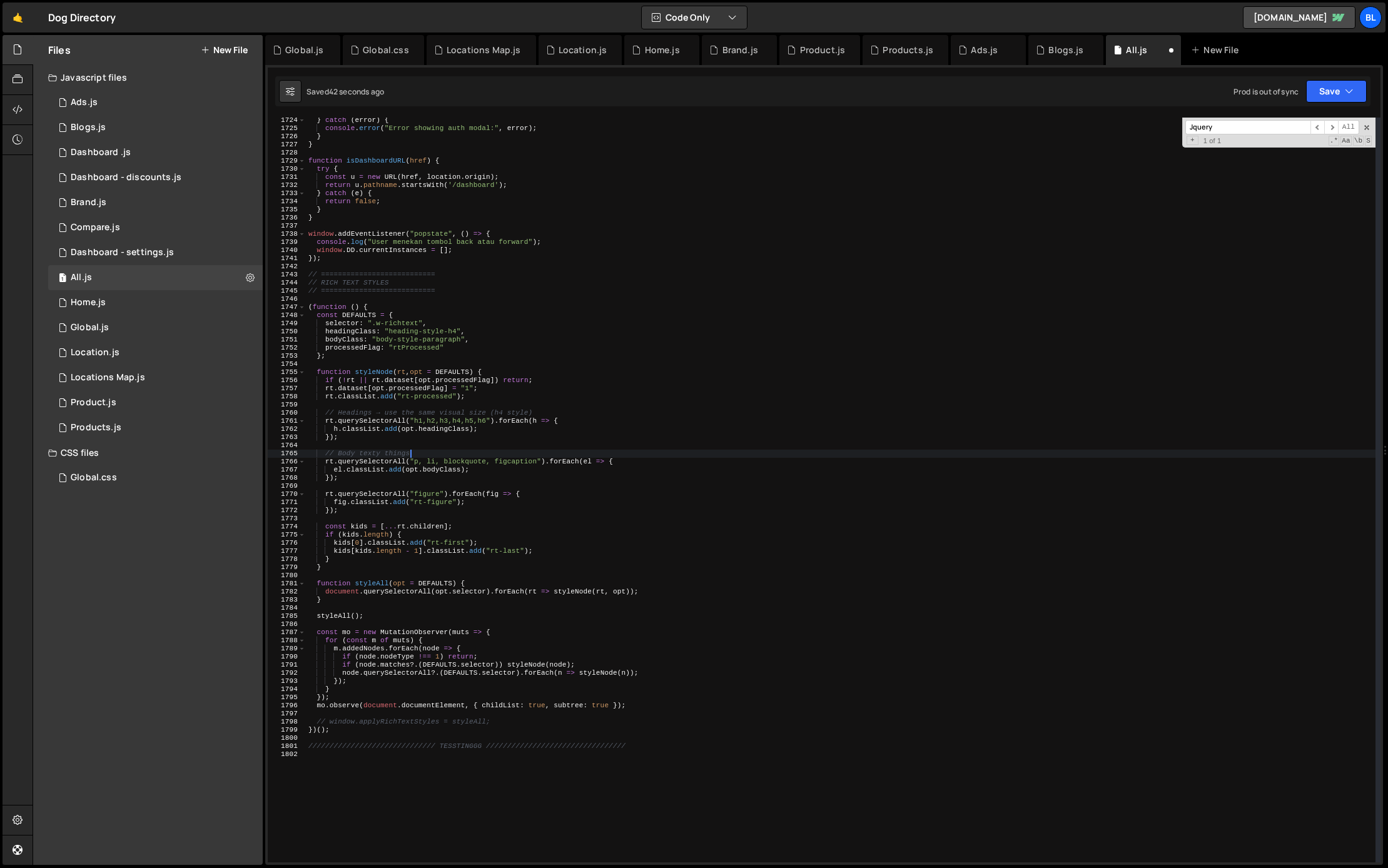
click at [444, 447] on div "} catch ( error ) { console . error ( "Error showing auth modal:" , error ) ; }…" at bounding box center [840, 496] width 1069 height 761
type textarea "// Body texty things"
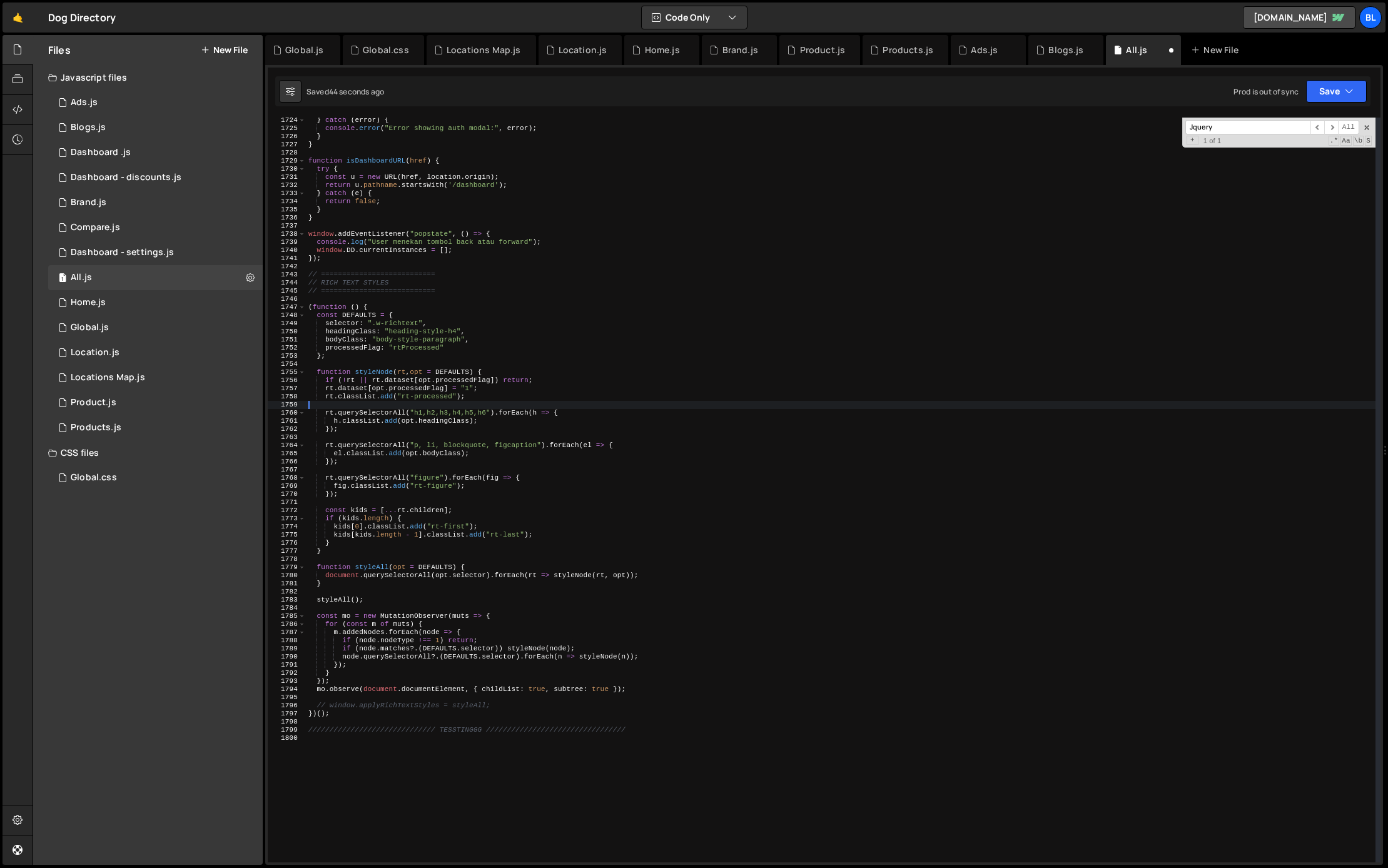
click at [546, 406] on div "} catch ( error ) { console . error ( "Error showing auth modal:" , error ) ; }…" at bounding box center [840, 496] width 1069 height 761
click at [521, 451] on div "} catch ( error ) { console . error ( "Error showing auth modal:" , error ) ; }…" at bounding box center [840, 496] width 1069 height 761
click at [499, 483] on div "} catch ( error ) { console . error ( "Error showing auth modal:" , error ) ; }…" at bounding box center [840, 496] width 1069 height 761
click at [486, 514] on div "} catch ( error ) { console . error ( "Error showing auth modal:" , error ) ; }…" at bounding box center [840, 496] width 1069 height 761
click at [478, 539] on div "} catch ( error ) { console . error ( "Error showing auth modal:" , error ) ; }…" at bounding box center [840, 496] width 1069 height 761
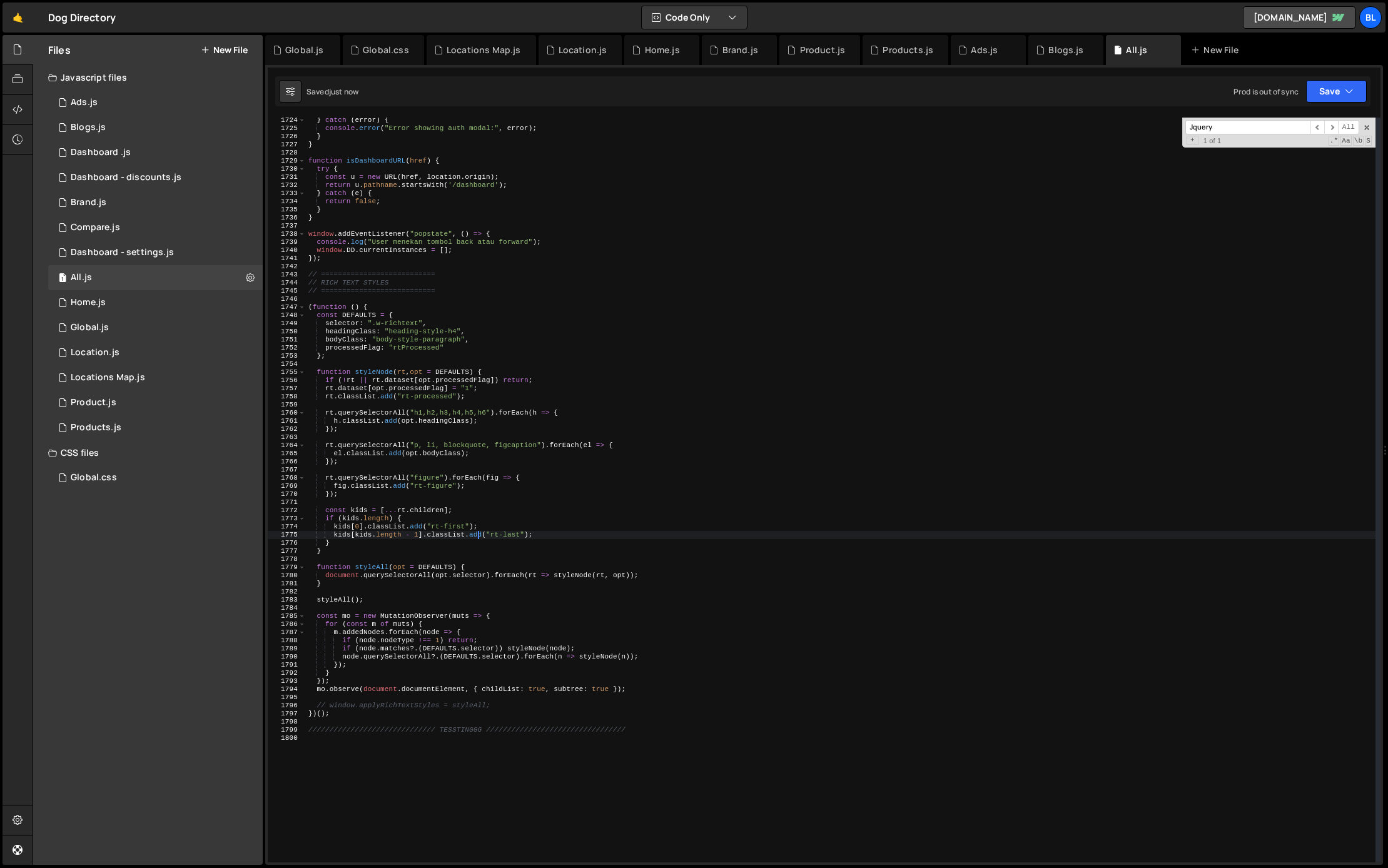
click at [426, 450] on div "} catch ( error ) { console . error ( "Error showing auth modal:" , error ) ; }…" at bounding box center [840, 496] width 1069 height 761
click at [439, 482] on div "} catch ( error ) { console . error ( "Error showing auth modal:" , error ) ; }…" at bounding box center [840, 496] width 1069 height 761
type textarea "fig.classList.add("rt-figure");"
click at [476, 505] on div "} catch ( error ) { console . error ( "Error showing auth modal:" , error ) ; }…" at bounding box center [840, 496] width 1069 height 761
click at [474, 490] on div "} catch ( error ) { console . error ( "Error showing auth modal:" , error ) ; }…" at bounding box center [840, 496] width 1069 height 761
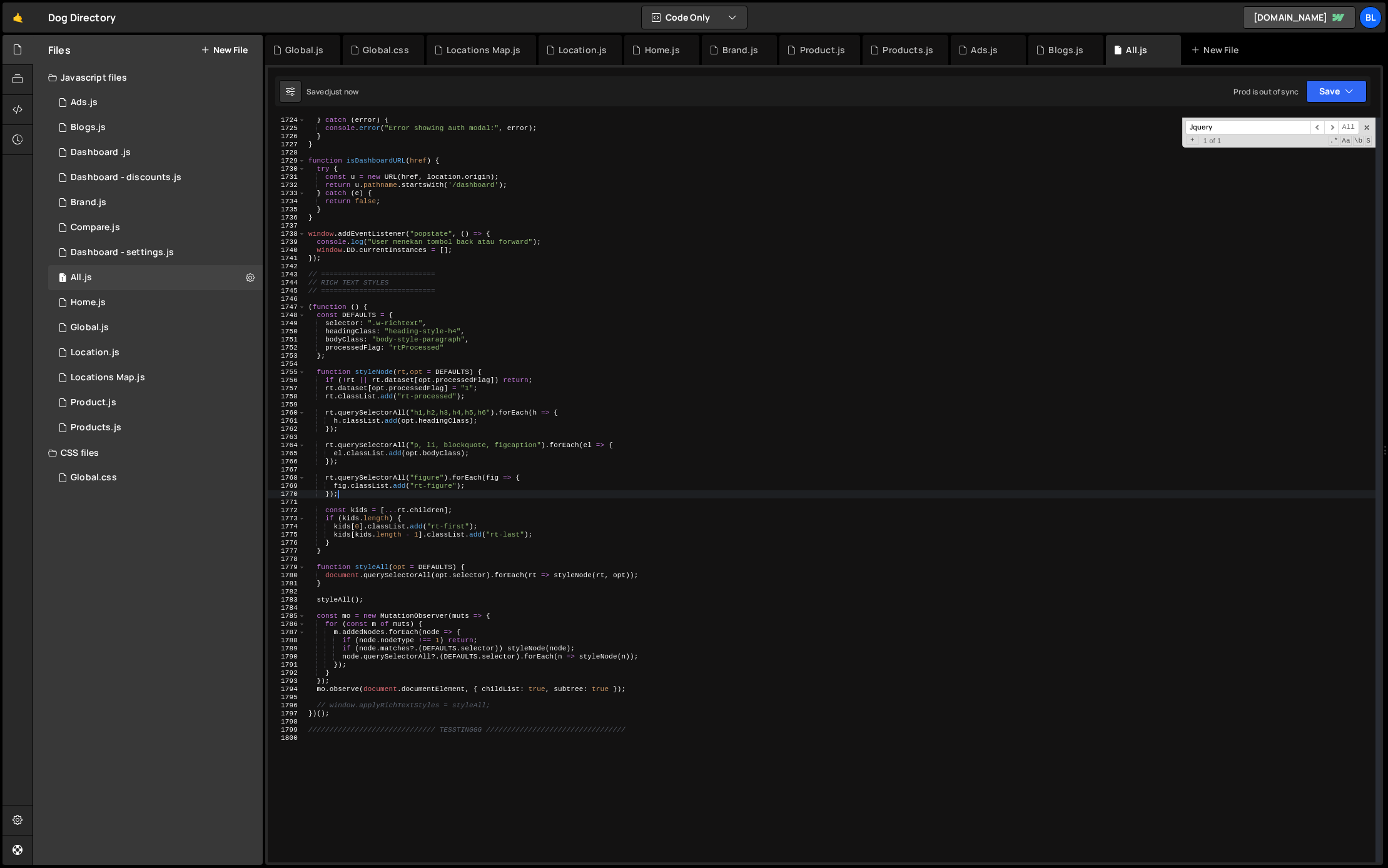
click at [461, 514] on div "} catch ( error ) { console . error ( "Error showing auth modal:" , error ) ; }…" at bounding box center [840, 496] width 1069 height 761
click at [434, 541] on div "} catch ( error ) { console . error ( "Error showing auth modal:" , error ) ; }…" at bounding box center [840, 496] width 1069 height 761
type textarea "}"
click at [430, 561] on div "} catch ( error ) { console . error ( "Error showing auth modal:" , error ) ; }…" at bounding box center [840, 496] width 1069 height 761
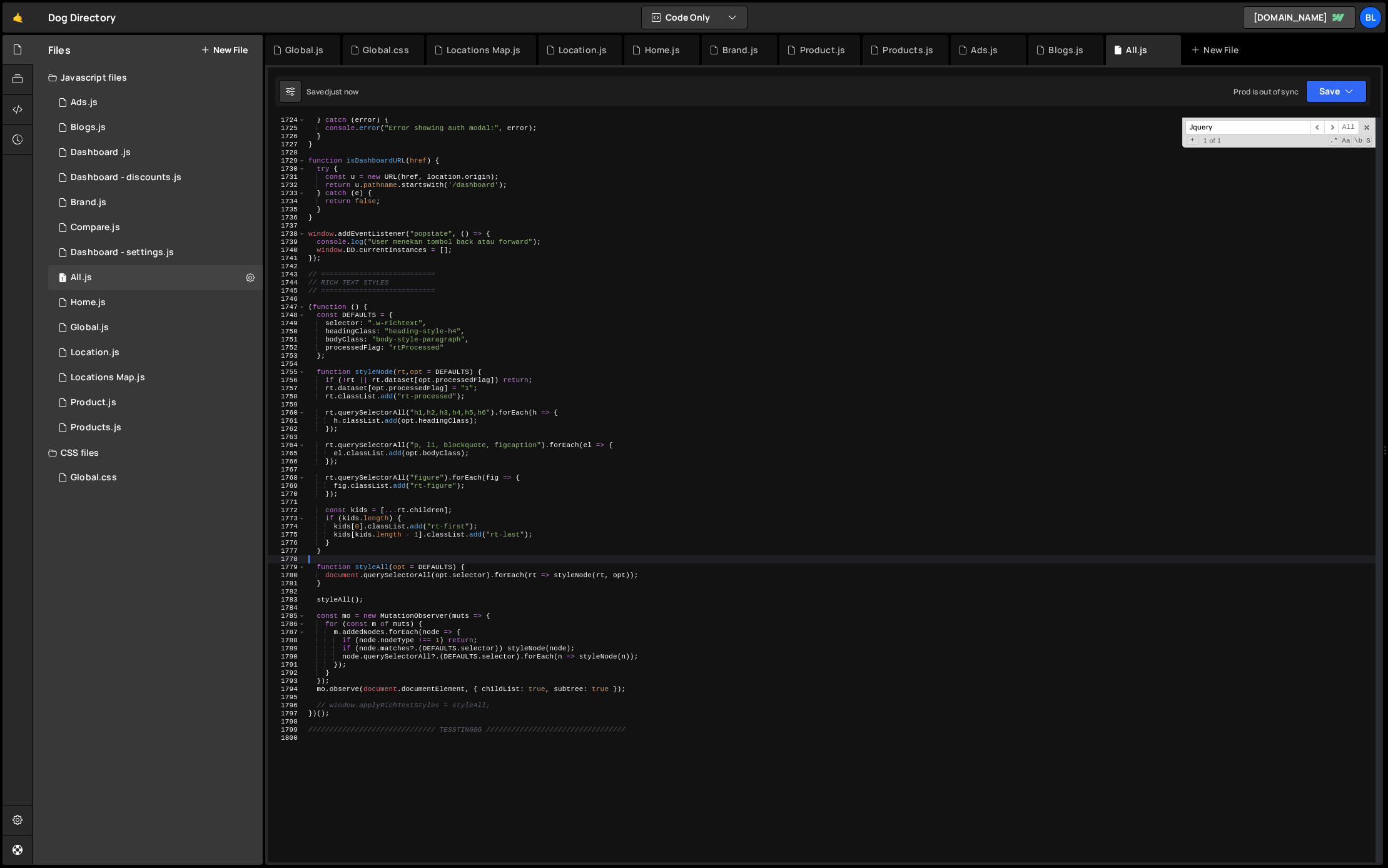
click at [420, 580] on div "} catch ( error ) { console . error ( "Error showing auth modal:" , error ) ; }…" at bounding box center [840, 496] width 1069 height 761
type textarea "}"
click at [378, 700] on div "} catch ( error ) { console . error ( "Error showing auth modal:" , error ) ; }…" at bounding box center [840, 496] width 1069 height 761
click at [344, 565] on div "} catch ( error ) { console . error ( "Error showing auth modal:" , error ) ; }…" at bounding box center [840, 496] width 1069 height 761
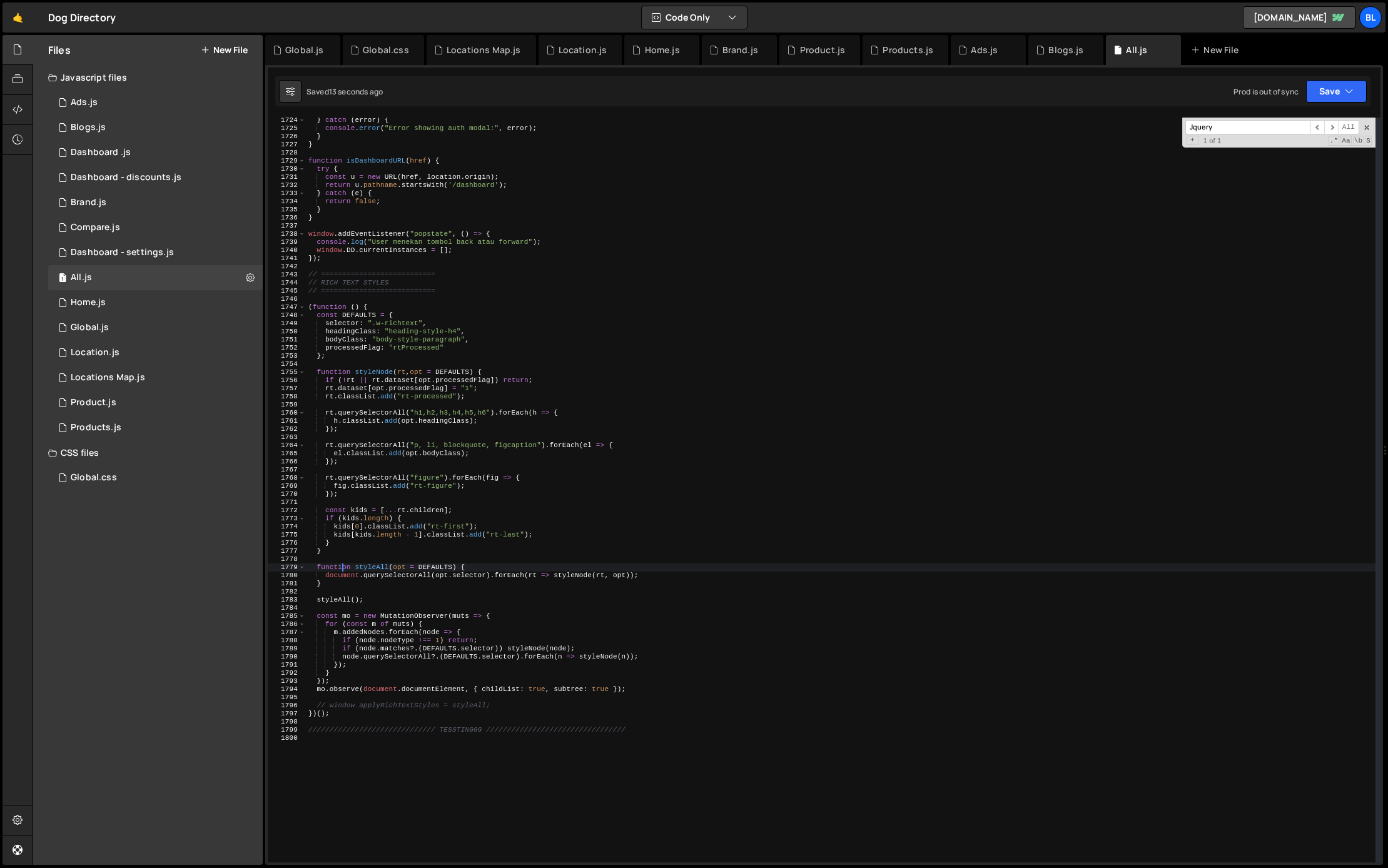
click at [344, 624] on div "} catch ( error ) { console . error ( "Error showing auth modal:" , error ) ; }…" at bounding box center [840, 496] width 1069 height 761
click at [447, 587] on div "} catch ( error ) { console . error ( "Error showing auth modal:" , error ) ; }…" at bounding box center [840, 496] width 1069 height 761
type textarea "}"
click at [484, 582] on div "} catch ( error ) { console . error ( "Error showing auth modal:" , error ) ; }…" at bounding box center [840, 496] width 1069 height 761
click at [482, 404] on div "} catch ( error ) { console . error ( "Error showing auth modal:" , error ) ; }…" at bounding box center [840, 496] width 1069 height 761
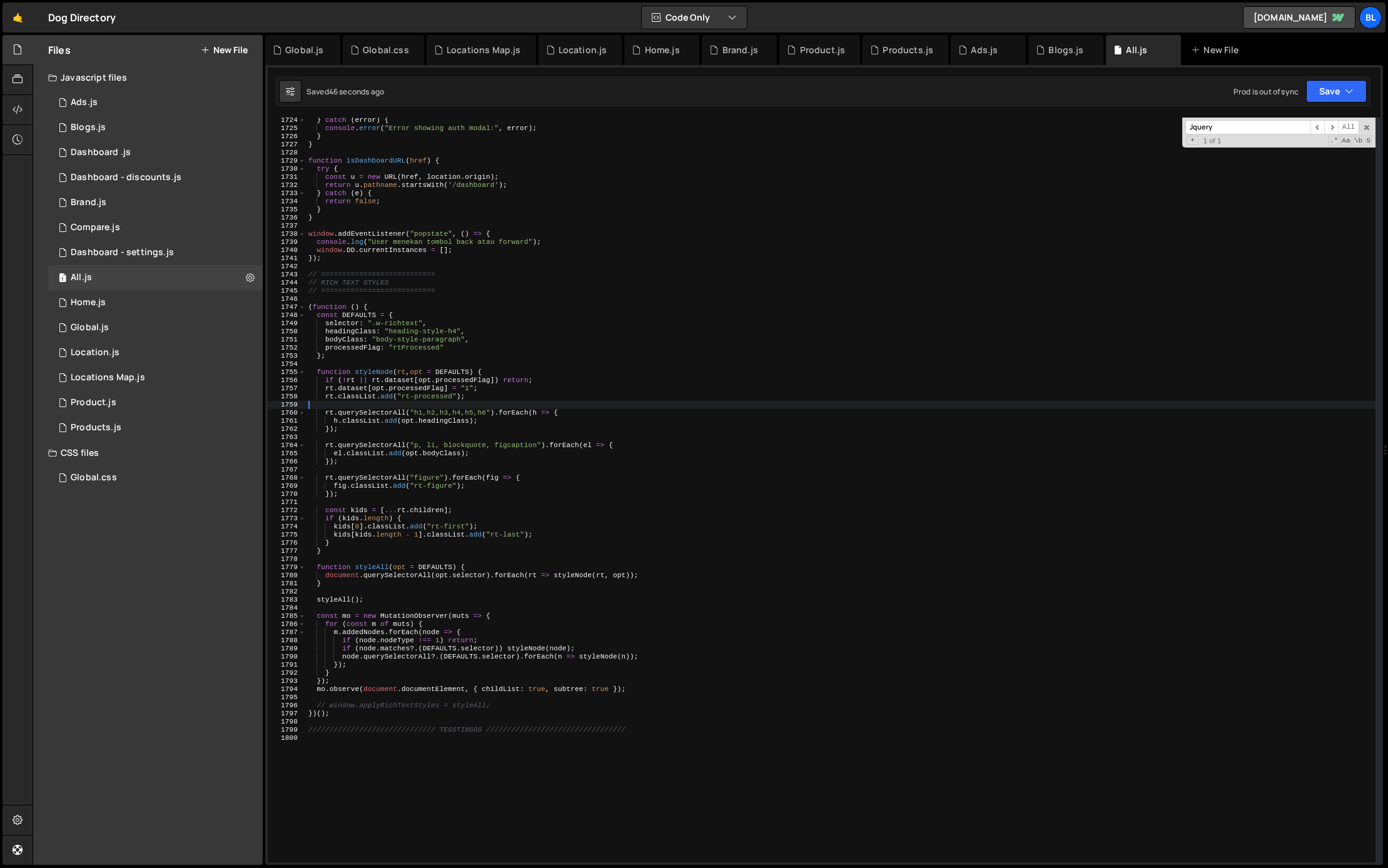
click at [482, 424] on div "} catch ( error ) { console . error ( "Error showing auth modal:" , error ) ; }…" at bounding box center [840, 496] width 1069 height 761
type textarea "h.classList.add(opt.headingClass);"
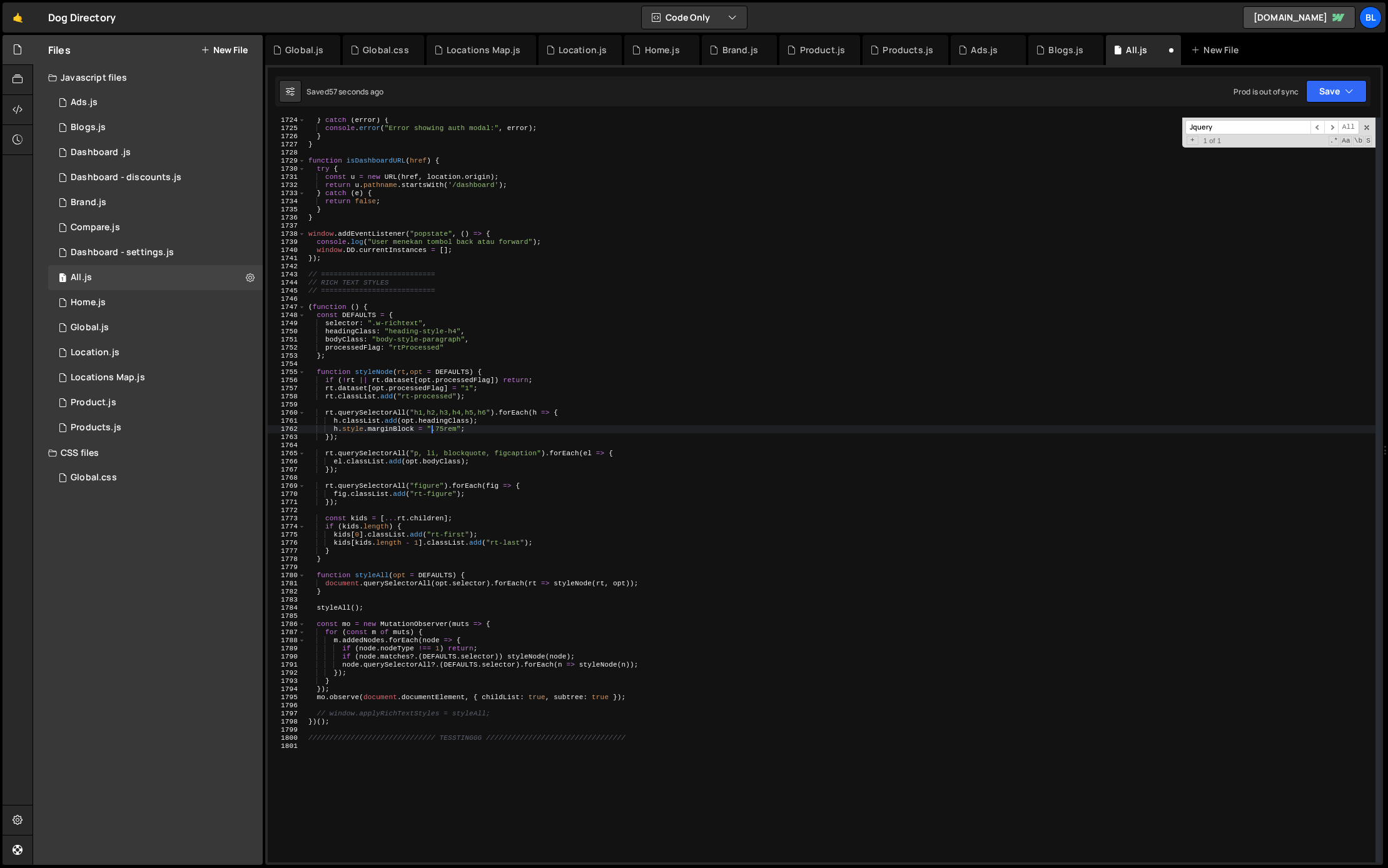
scroll to position [0, 12]
click at [480, 459] on div "} catch ( error ) { console . error ( "Error showing auth modal:" , error ) ; }…" at bounding box center [840, 496] width 1069 height 761
click at [482, 560] on div "} catch ( error ) { console . error ( "Error showing auth modal:" , error ) ; }…" at bounding box center [840, 496] width 1069 height 761
type textarea "}"
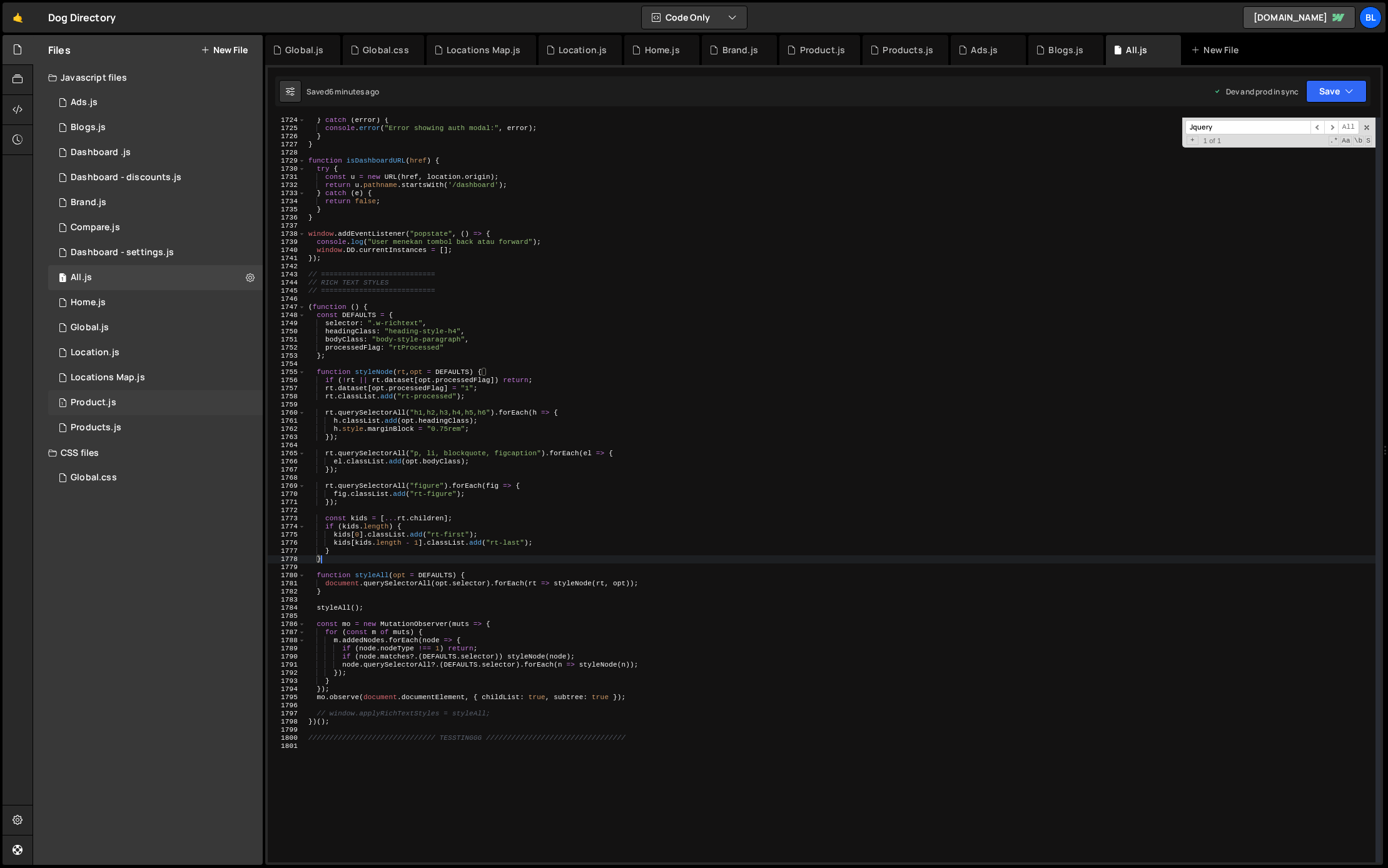
click at [127, 403] on div "1 Product.js 0" at bounding box center [155, 402] width 215 height 25
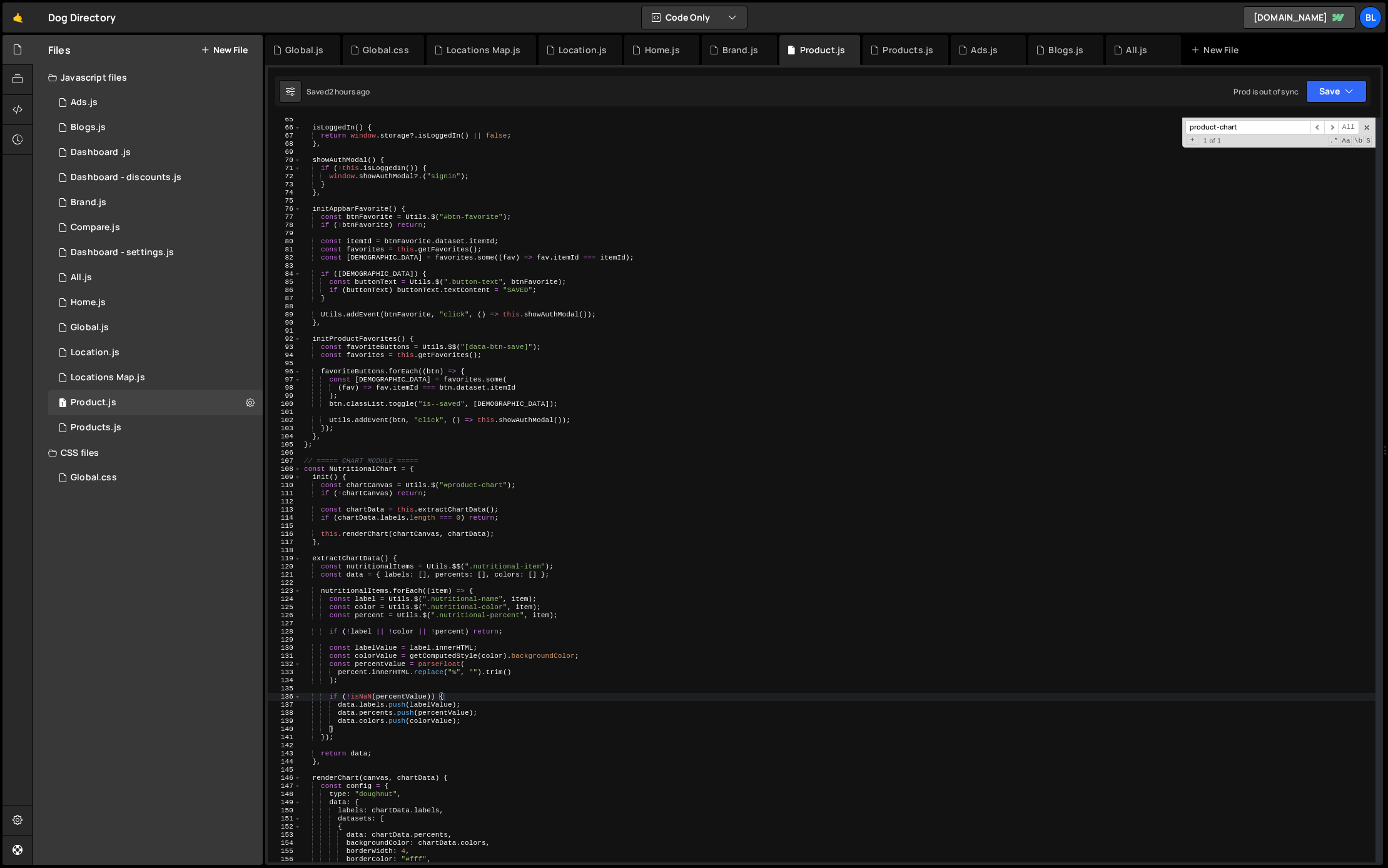
scroll to position [0, 0]
click at [622, 637] on div "isLoggedIn ( ) { return window . storage ?. isLoggedIn ( ) || false ; } , showA…" at bounding box center [838, 496] width 1073 height 761
paste input "btn-toc-more-wrapper"
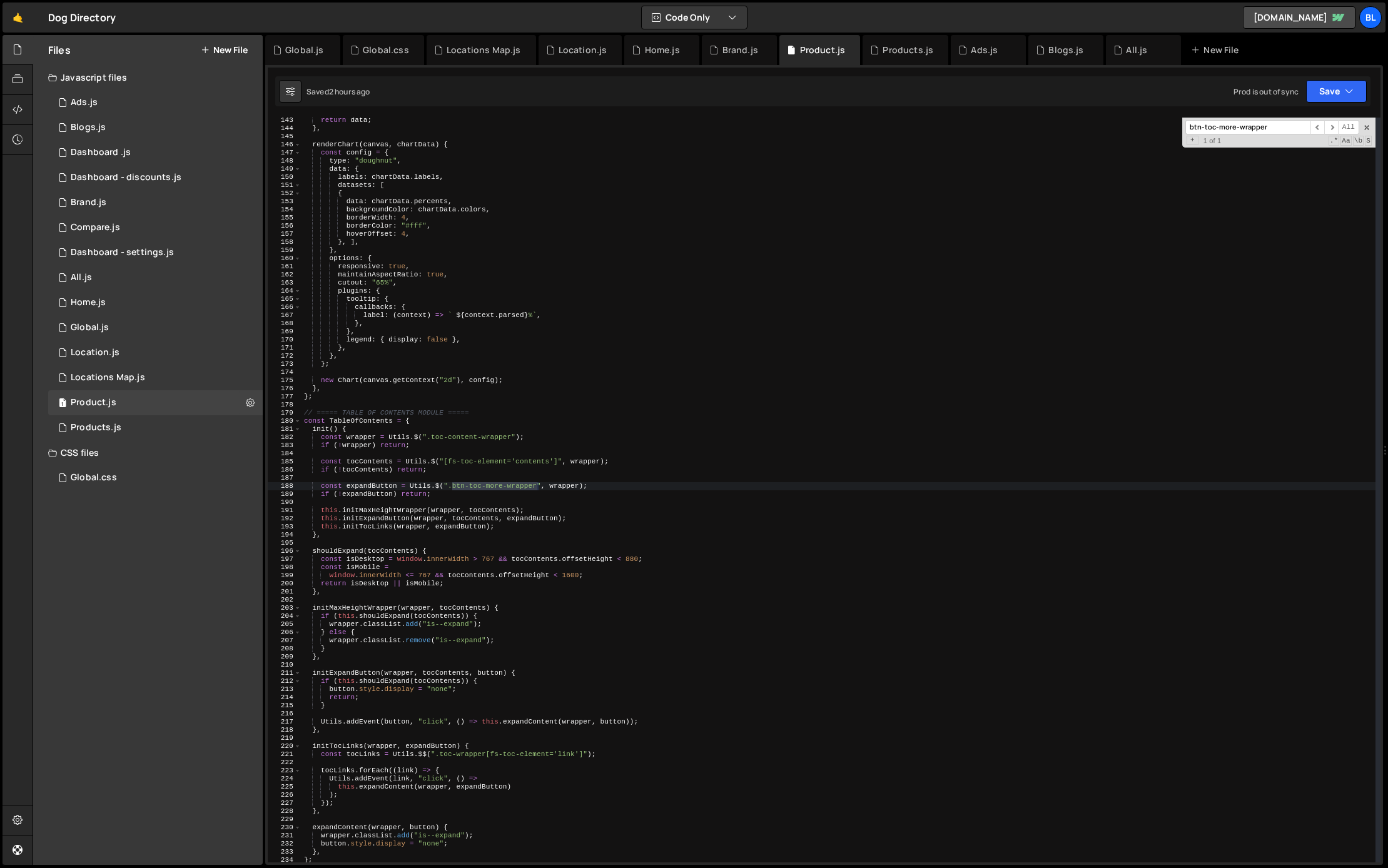
scroll to position [1156, 0]
type input "btn-toc-more-wrapper"
click at [426, 422] on div "return data ; } , renderChart ( canvas , chartData ) { const config = { type : …" at bounding box center [838, 496] width 1073 height 761
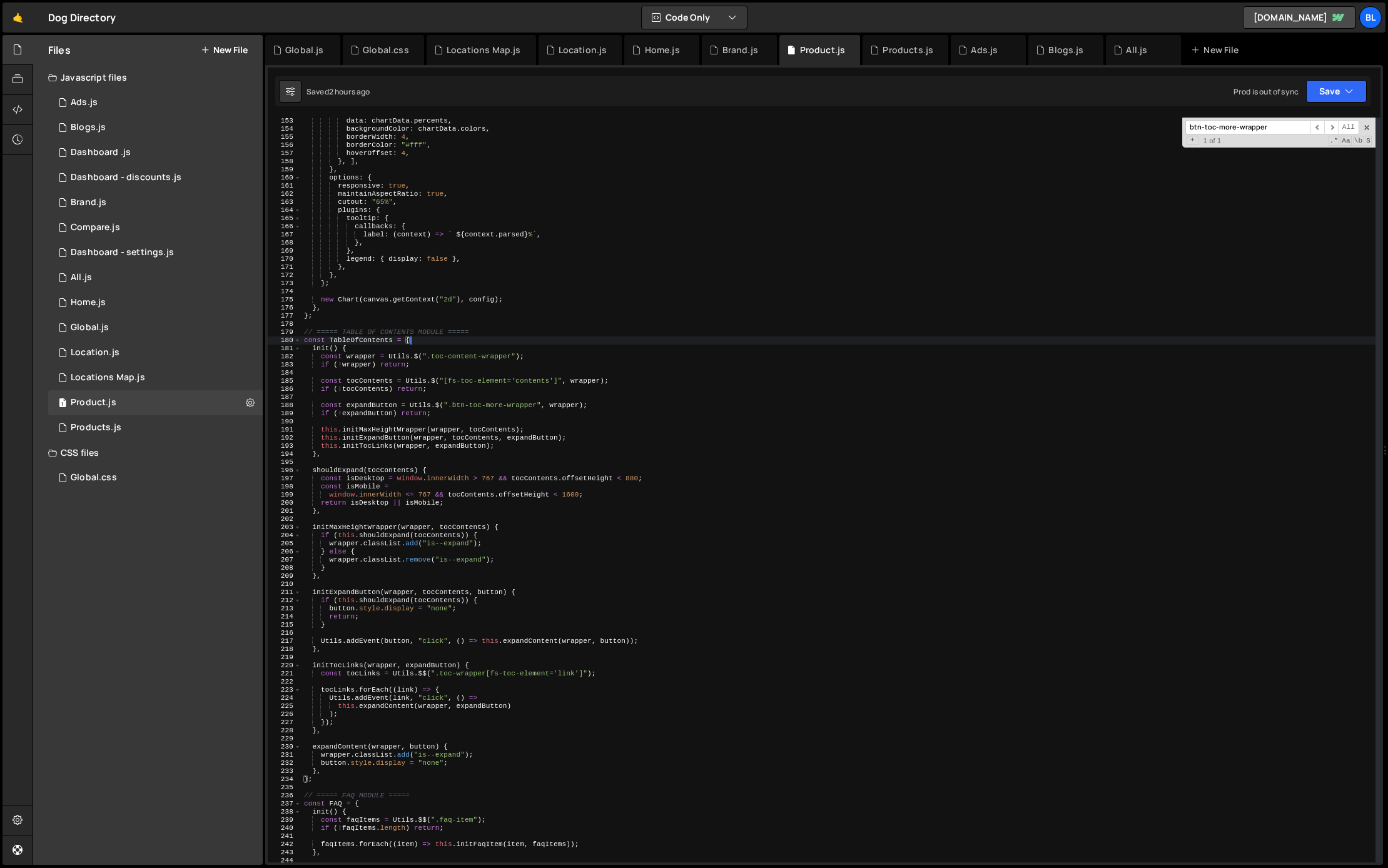
scroll to position [1253, 0]
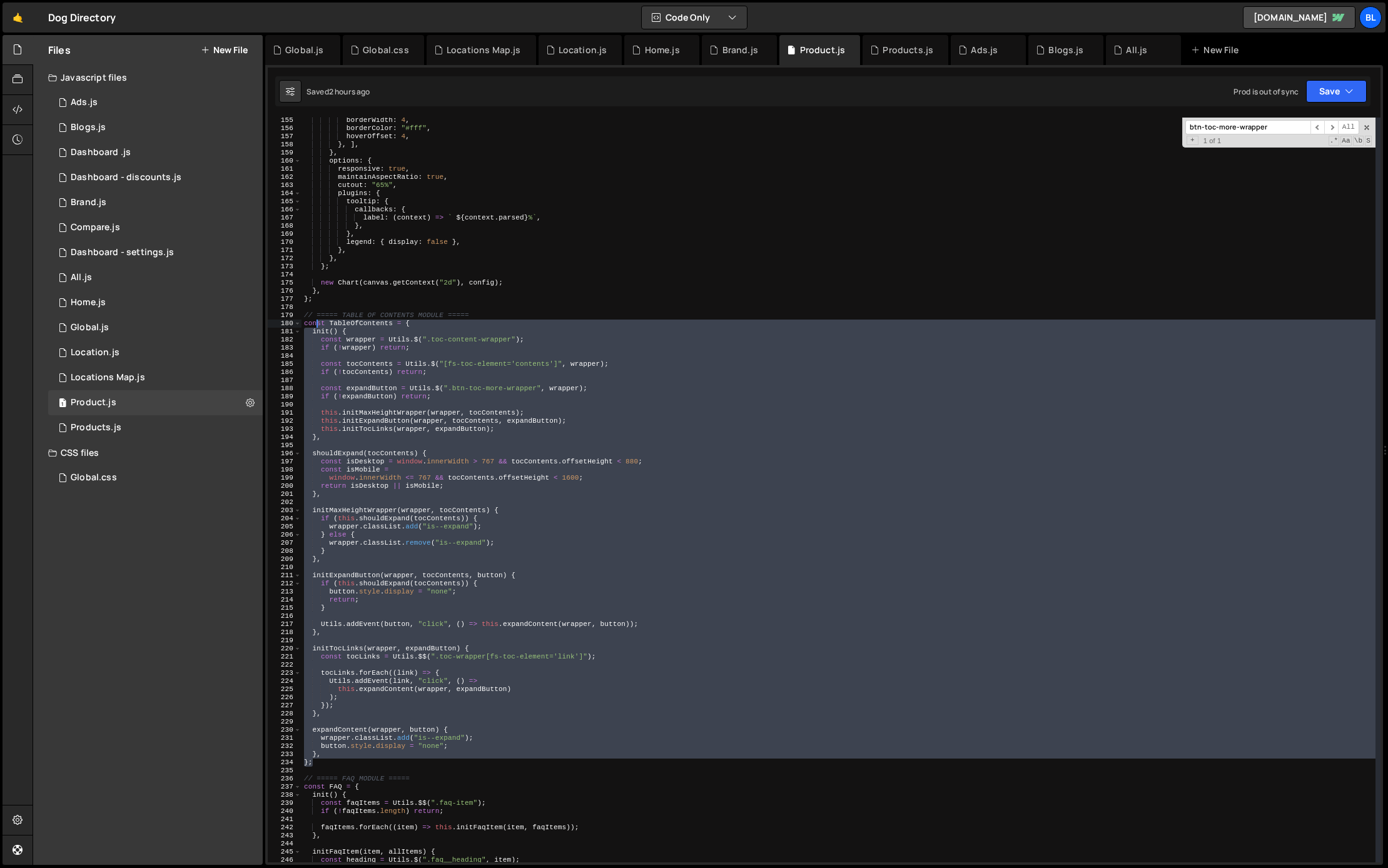
drag, startPoint x: 323, startPoint y: 763, endPoint x: 316, endPoint y: 327, distance: 436.1
click at [316, 327] on div "borderWidth : 4 , borderColor : "#fff" , hoverOffset : 4 , } , ] , } , options …" at bounding box center [838, 496] width 1073 height 761
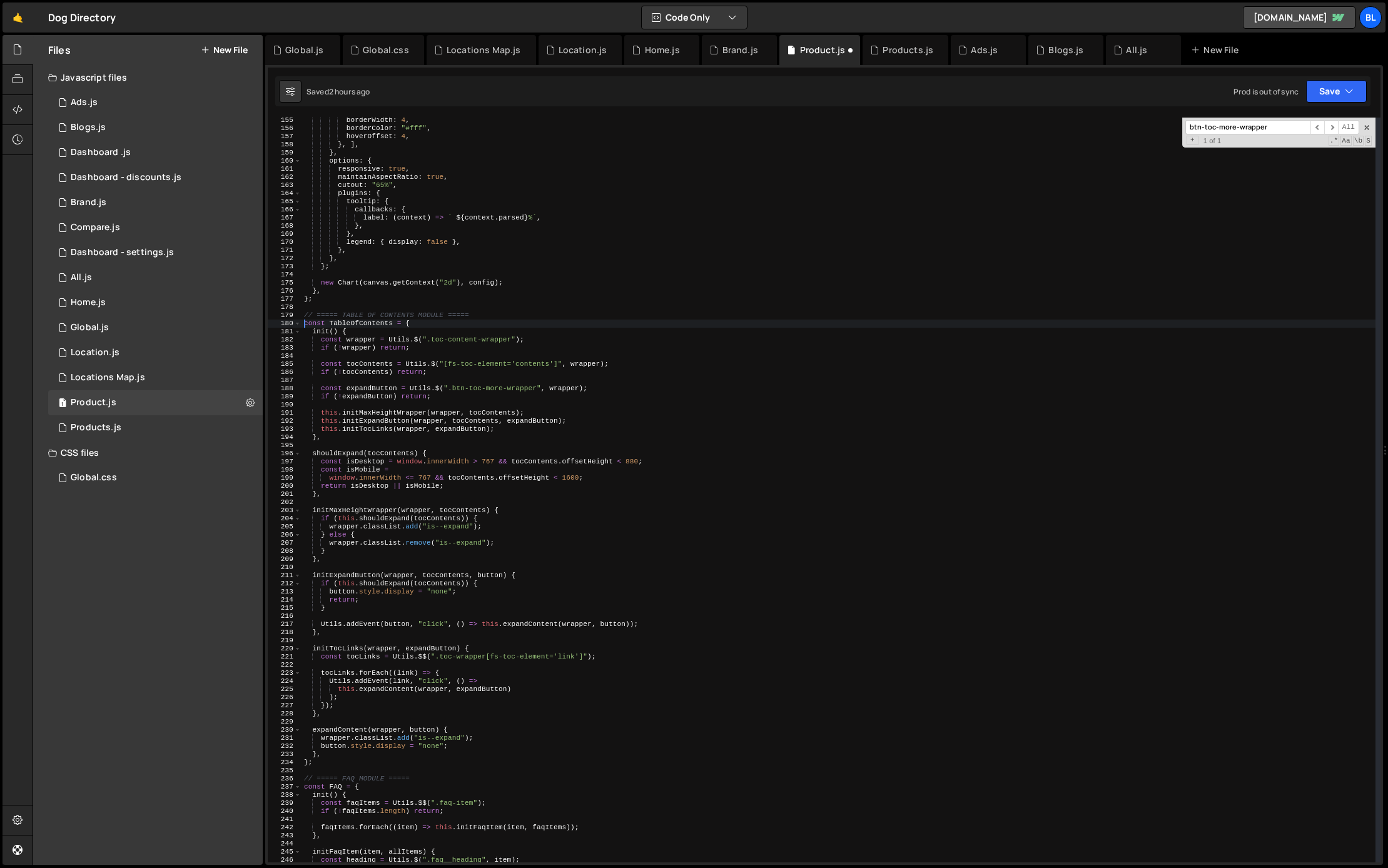
click at [349, 328] on div "borderWidth : 4 , borderColor : "#fff" , hoverOffset : 4 , } , ] , } , options …" at bounding box center [838, 496] width 1073 height 761
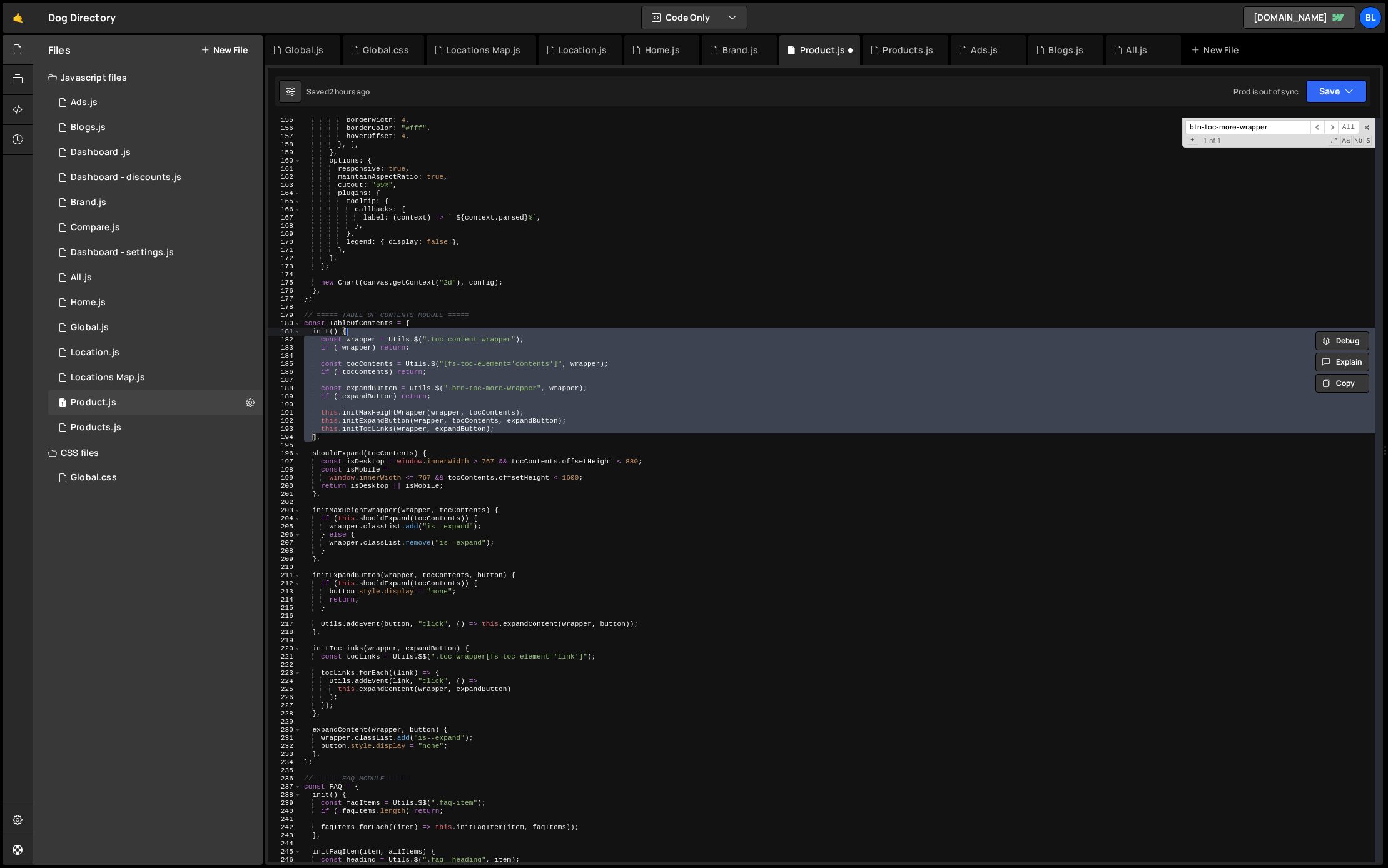
click at [358, 323] on div "borderWidth : 4 , borderColor : "#fff" , hoverOffset : 4 , } , ] , } , options …" at bounding box center [838, 496] width 1073 height 761
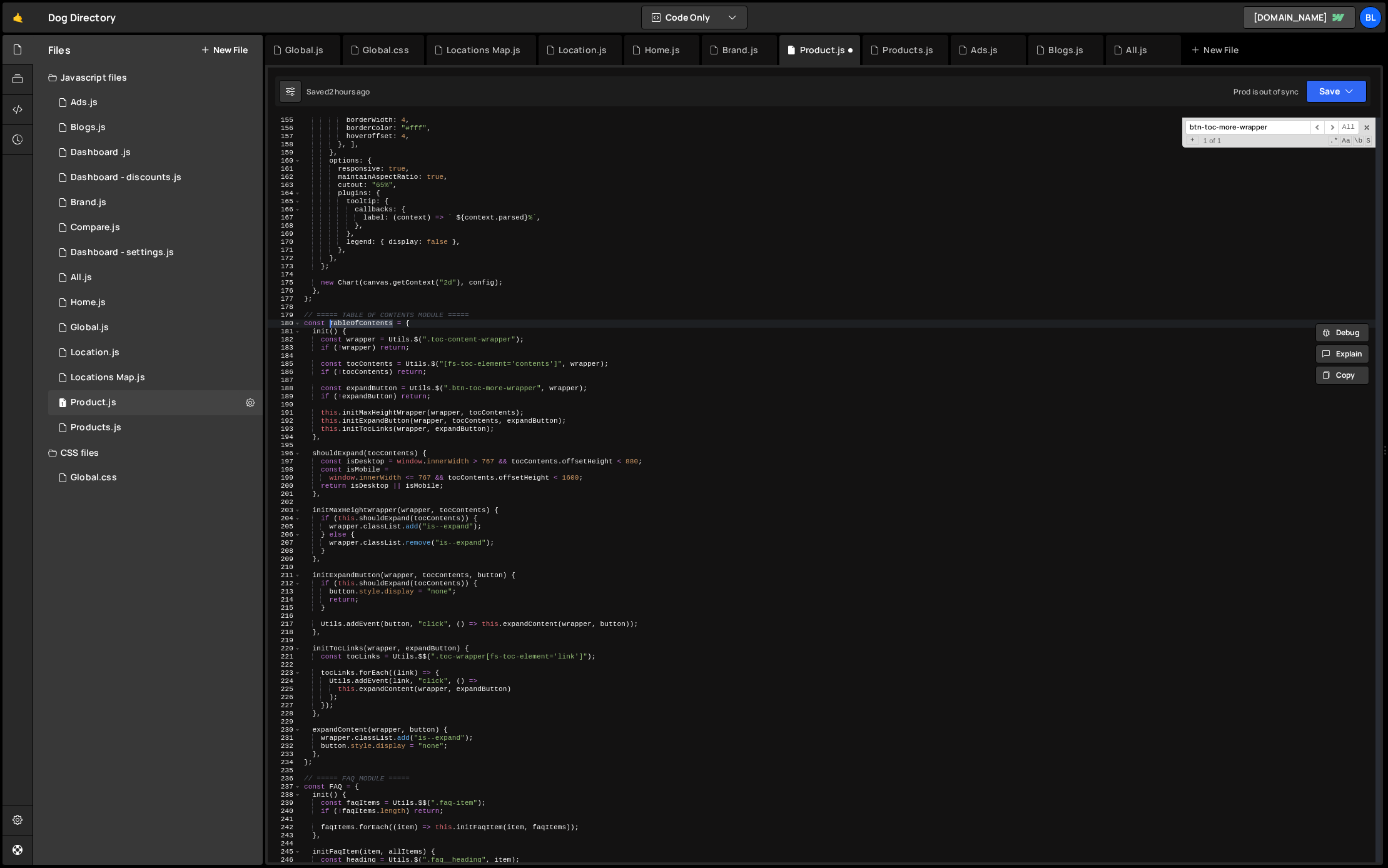
scroll to position [3529, 0]
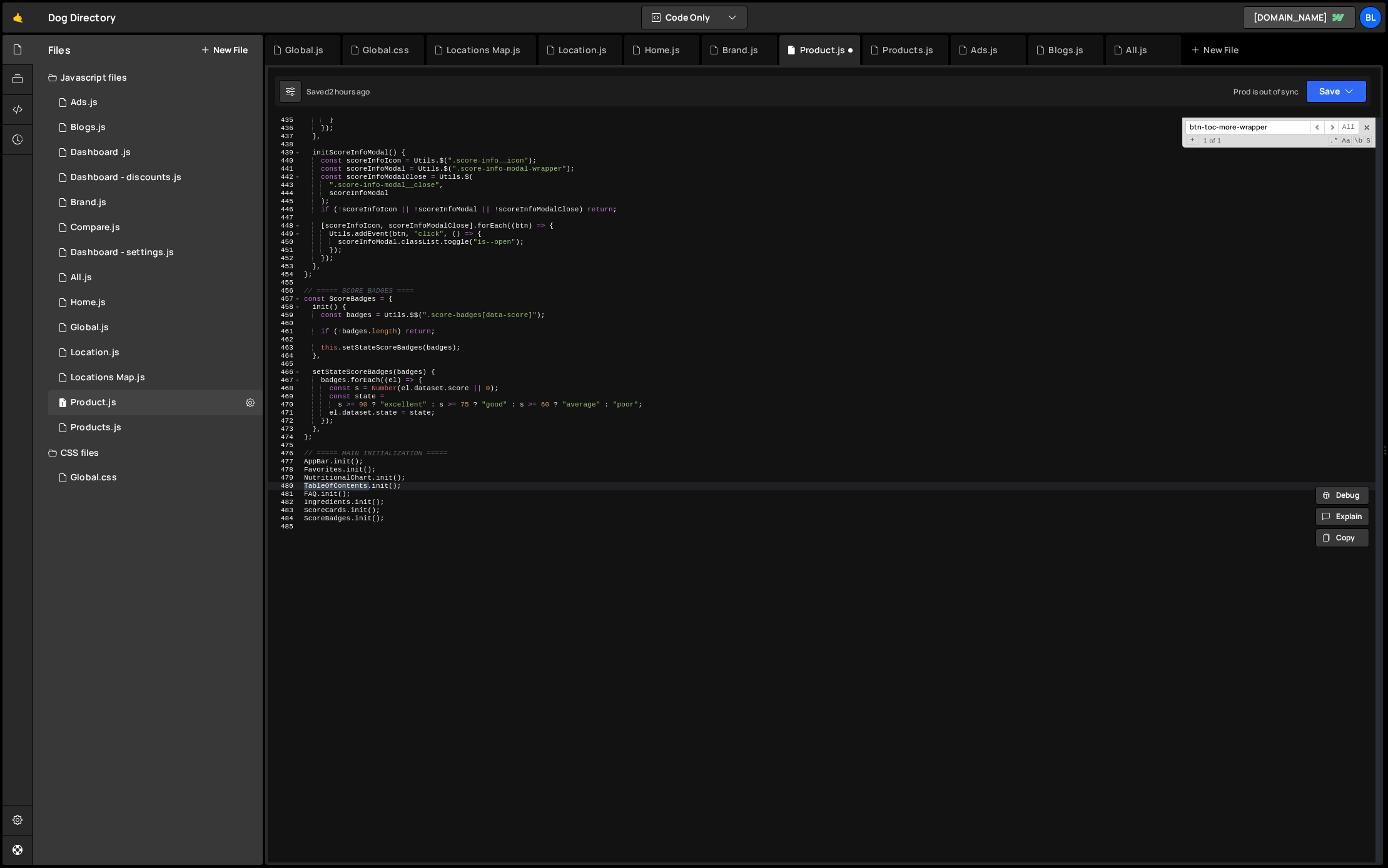
click at [402, 485] on div "} }) ; } , initScoreInfoModal ( ) { const scoreInfoIcon = Utils . $ ( ".score-i…" at bounding box center [838, 496] width 1073 height 761
click at [352, 488] on div "} }) ; } , initScoreInfoModal ( ) { const scoreInfoIcon = Utils . $ ( ".score-i…" at bounding box center [838, 496] width 1073 height 761
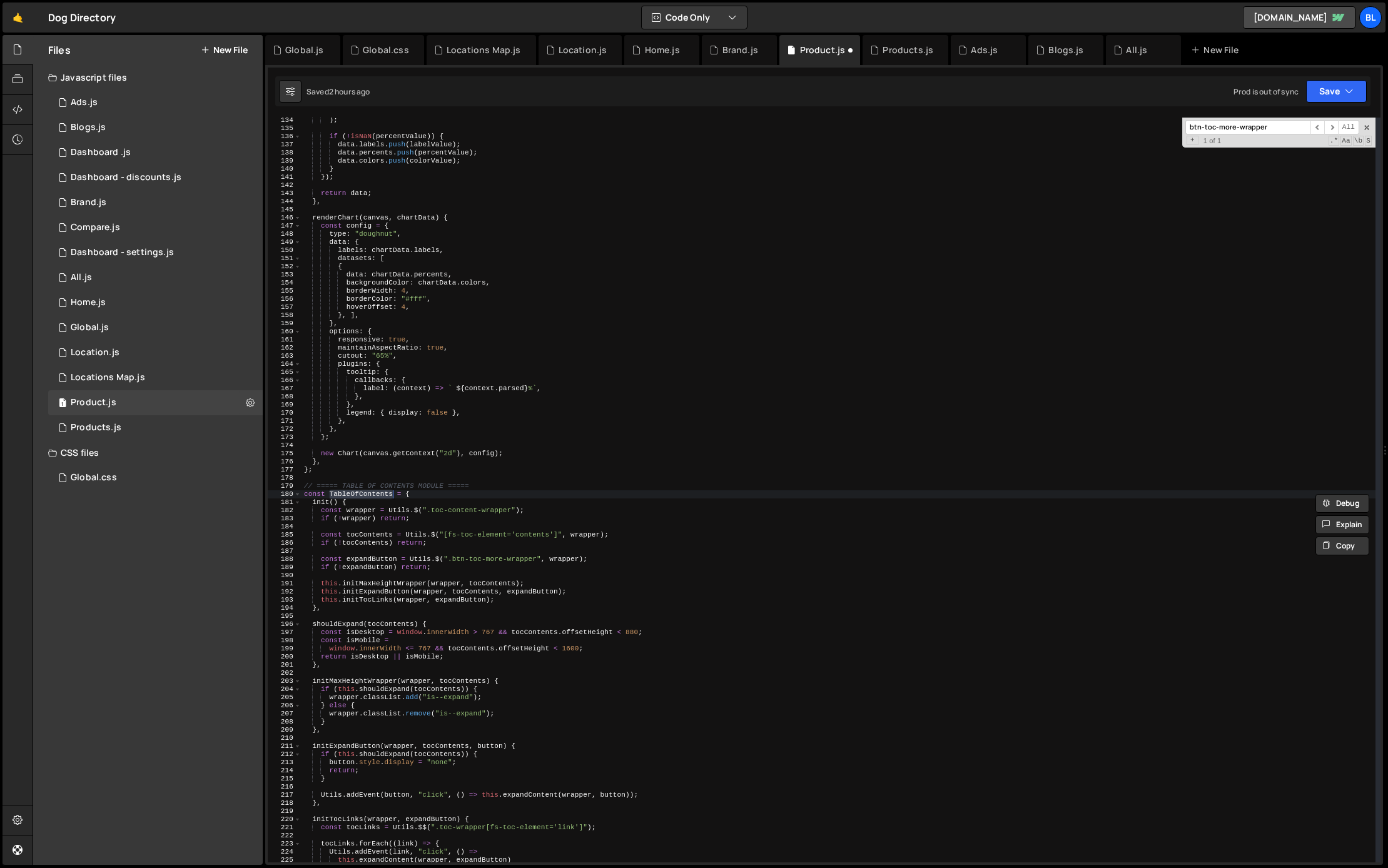
scroll to position [1083, 0]
click at [371, 494] on div ") ; if ( ! isNaN ( percentValue )) { data . labels . push ( labelValue ) ; data…" at bounding box center [838, 496] width 1073 height 761
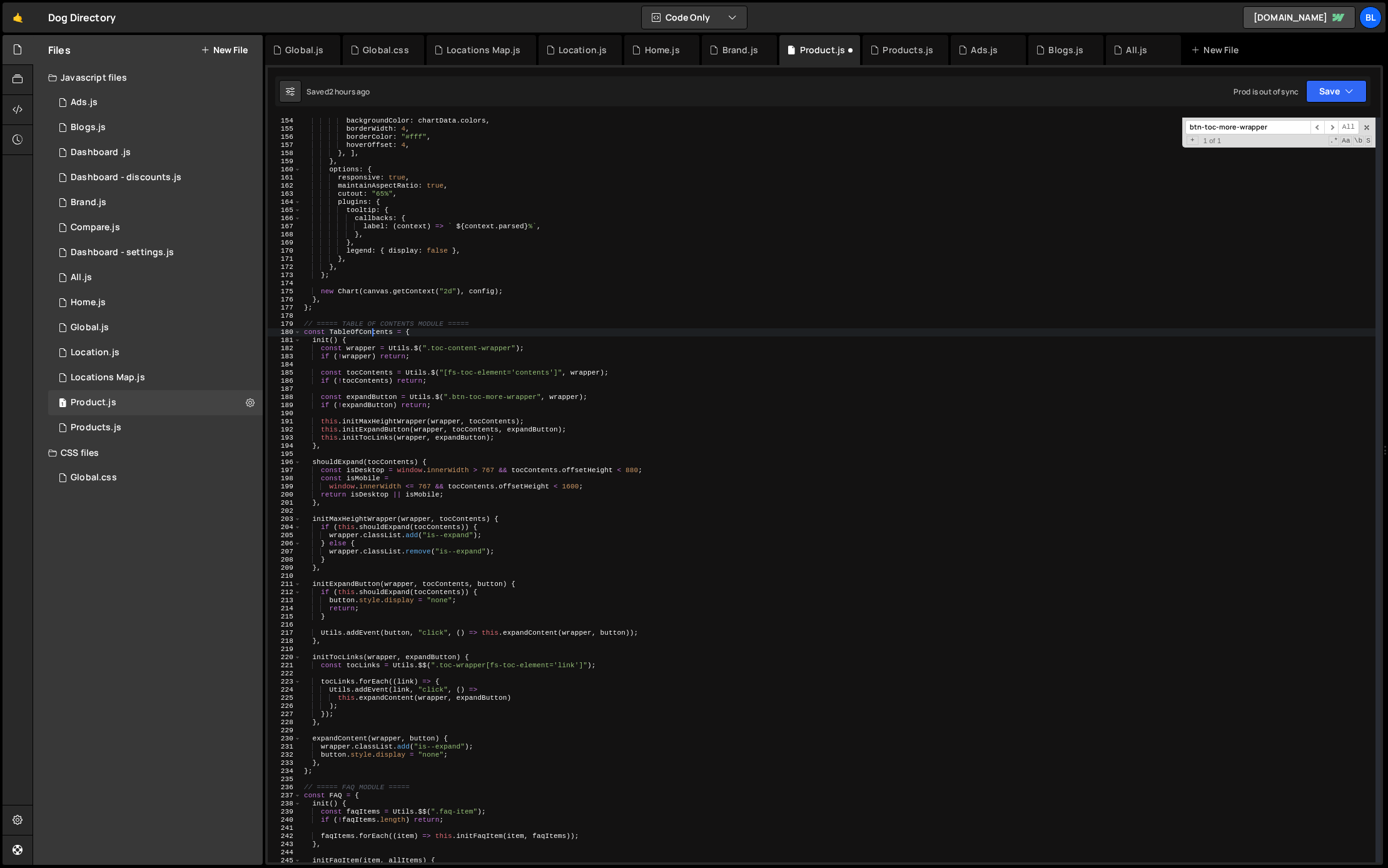
scroll to position [1282, 0]
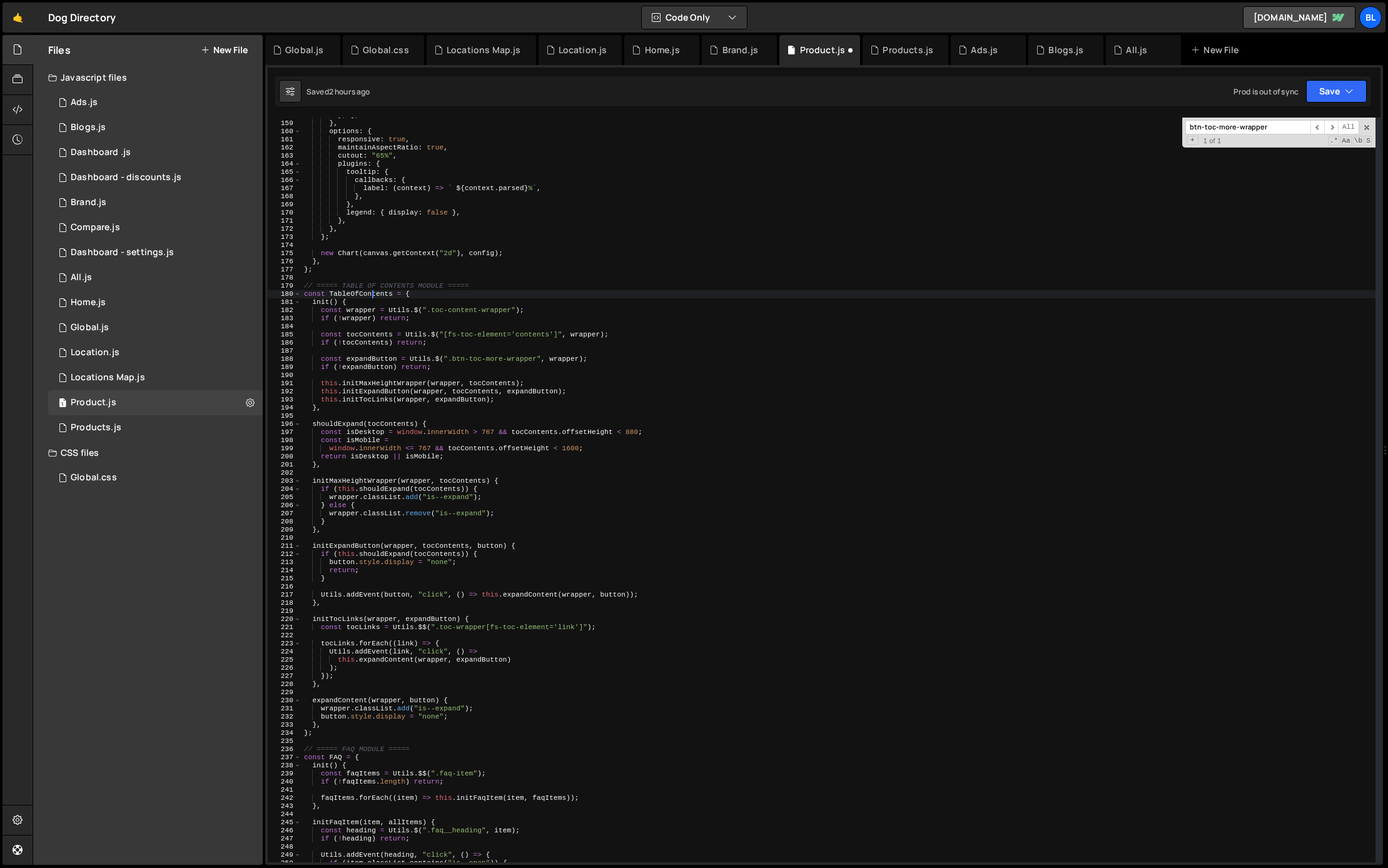
click at [320, 734] on div "} , ] , } , options : { responsive : true , maintainAspectRatio : true , cutout…" at bounding box center [838, 491] width 1073 height 761
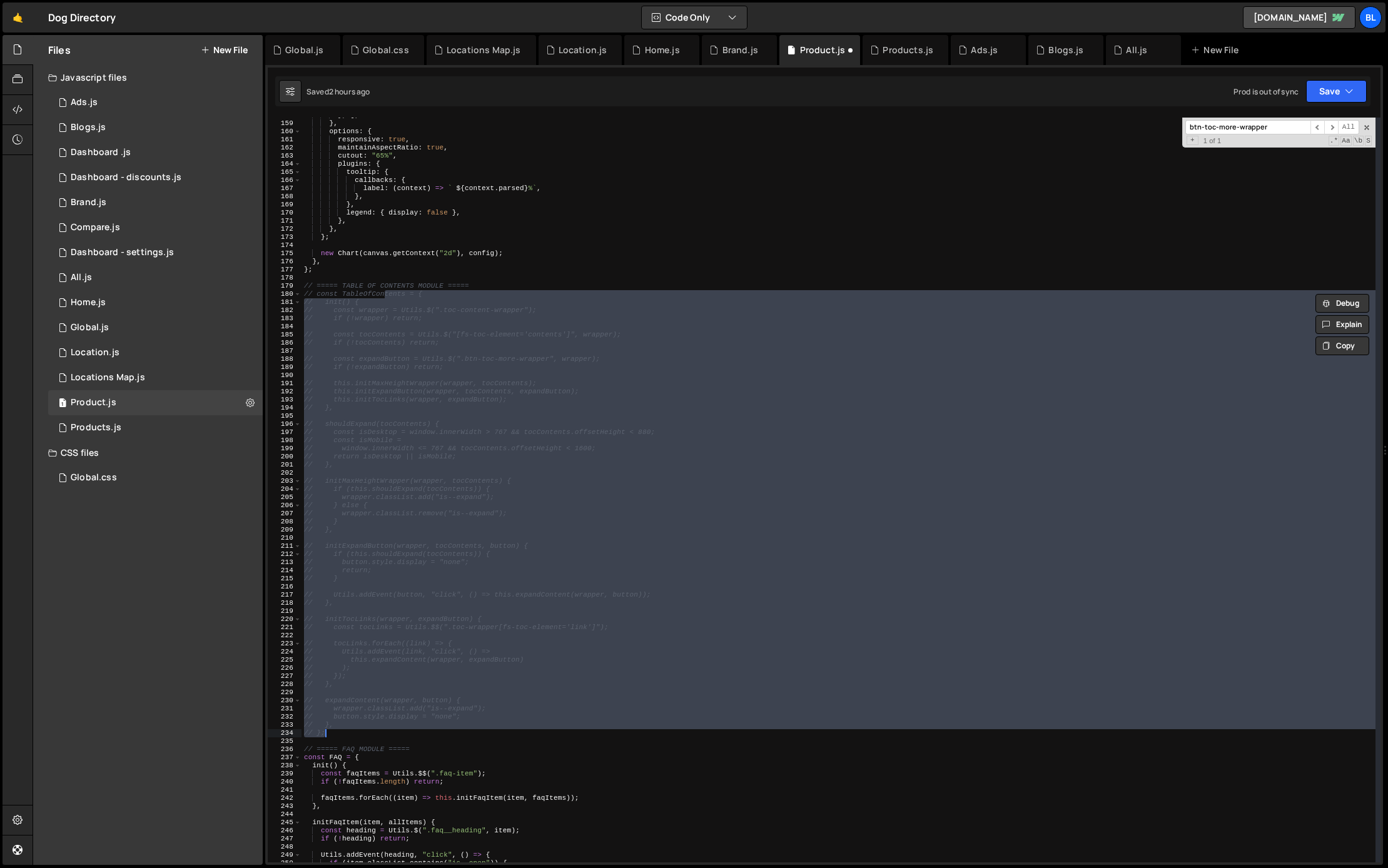
click at [413, 700] on div "} , ] , } , options : { responsive : true , maintainAspectRatio : true , cutout…" at bounding box center [838, 491] width 1073 height 761
type textarea "// expandContent(wrapper, button) {"
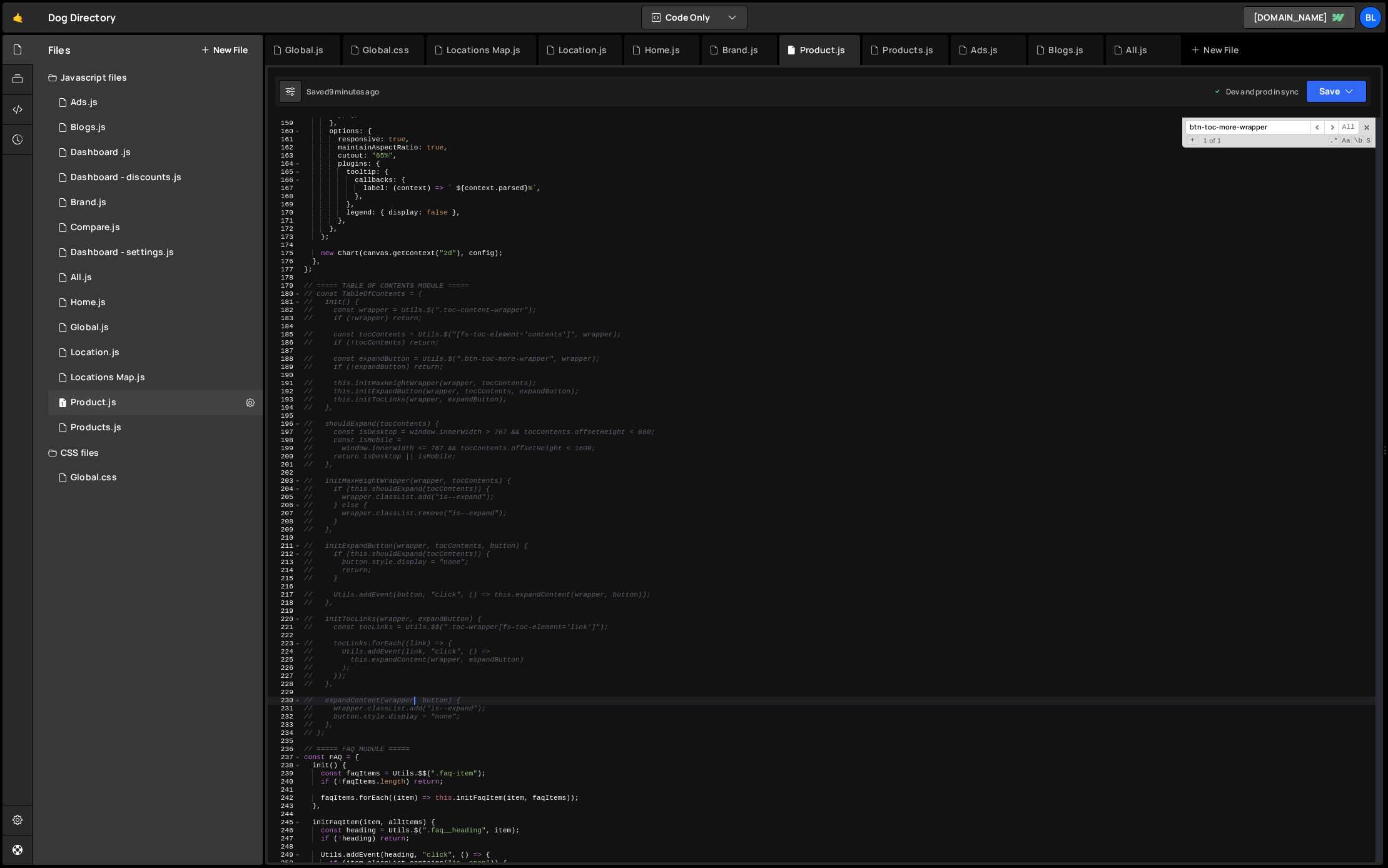
click at [157, 492] on div "Files New File Javascript files 1 Ads.js 0 1 Blogs.js 0 1 Dashboard .js 0 1 1 1…" at bounding box center [148, 450] width 229 height 830
click at [170, 480] on div "Global.css 0" at bounding box center [155, 477] width 215 height 25
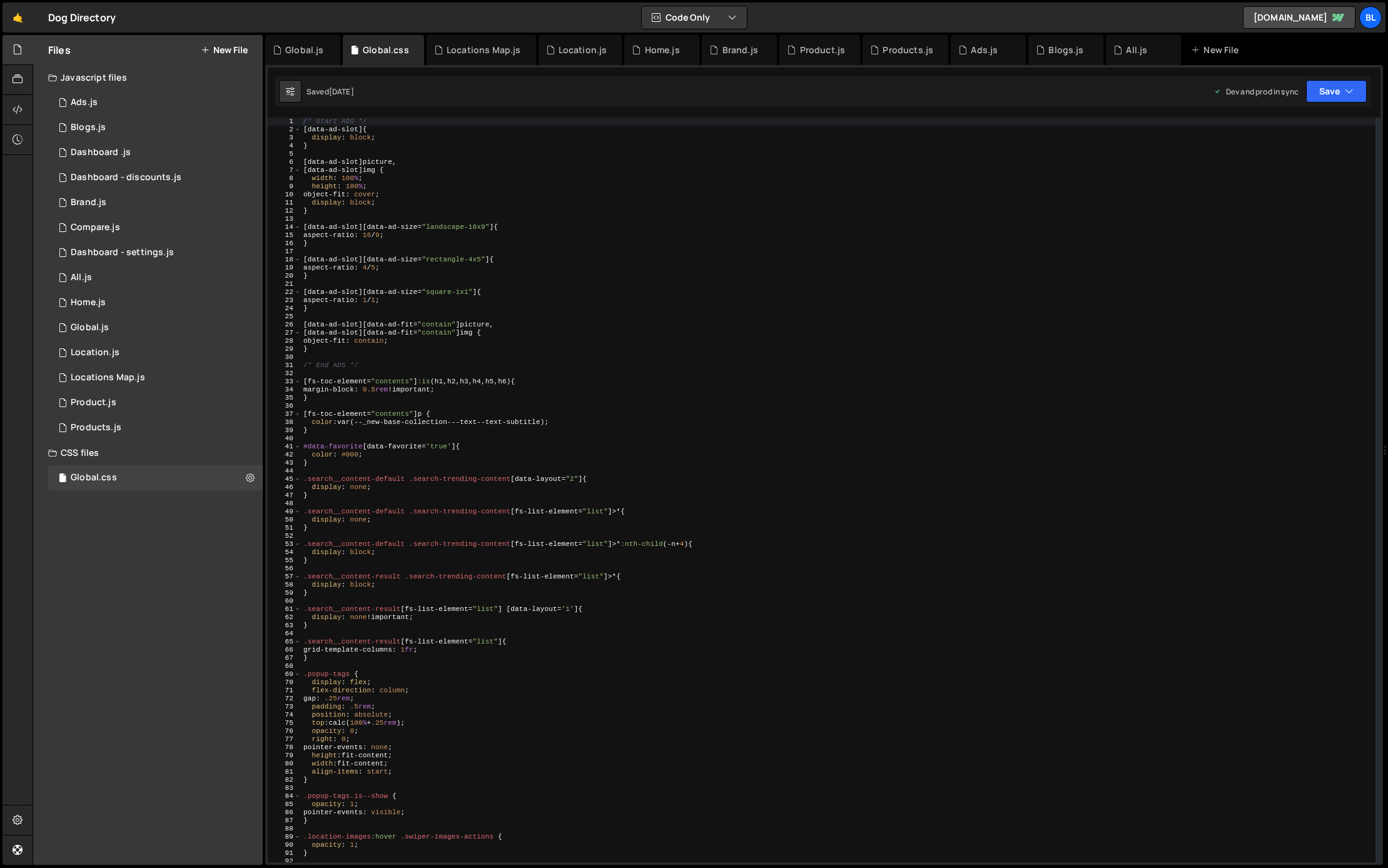
scroll to position [7, 0]
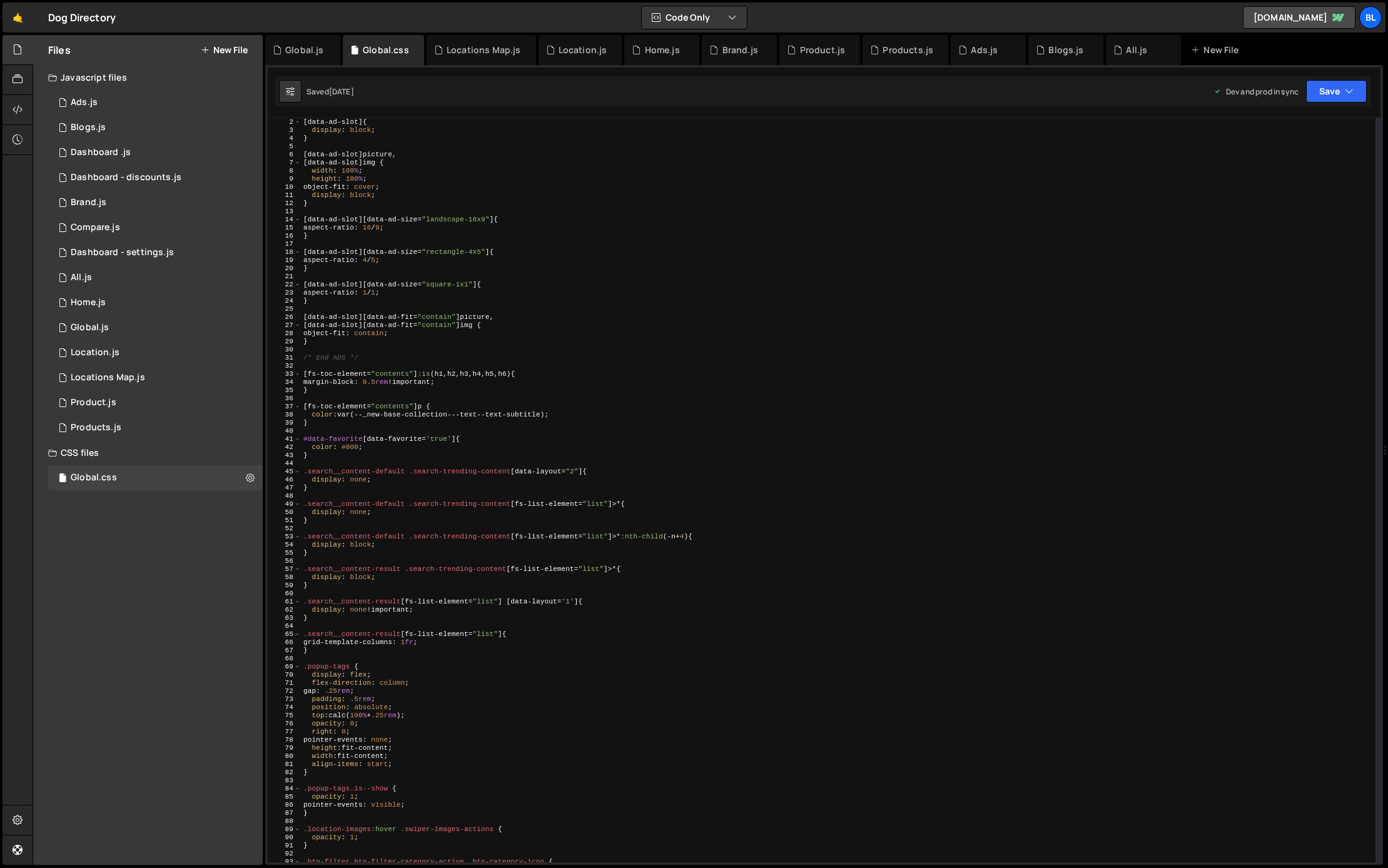
type textarea "}"
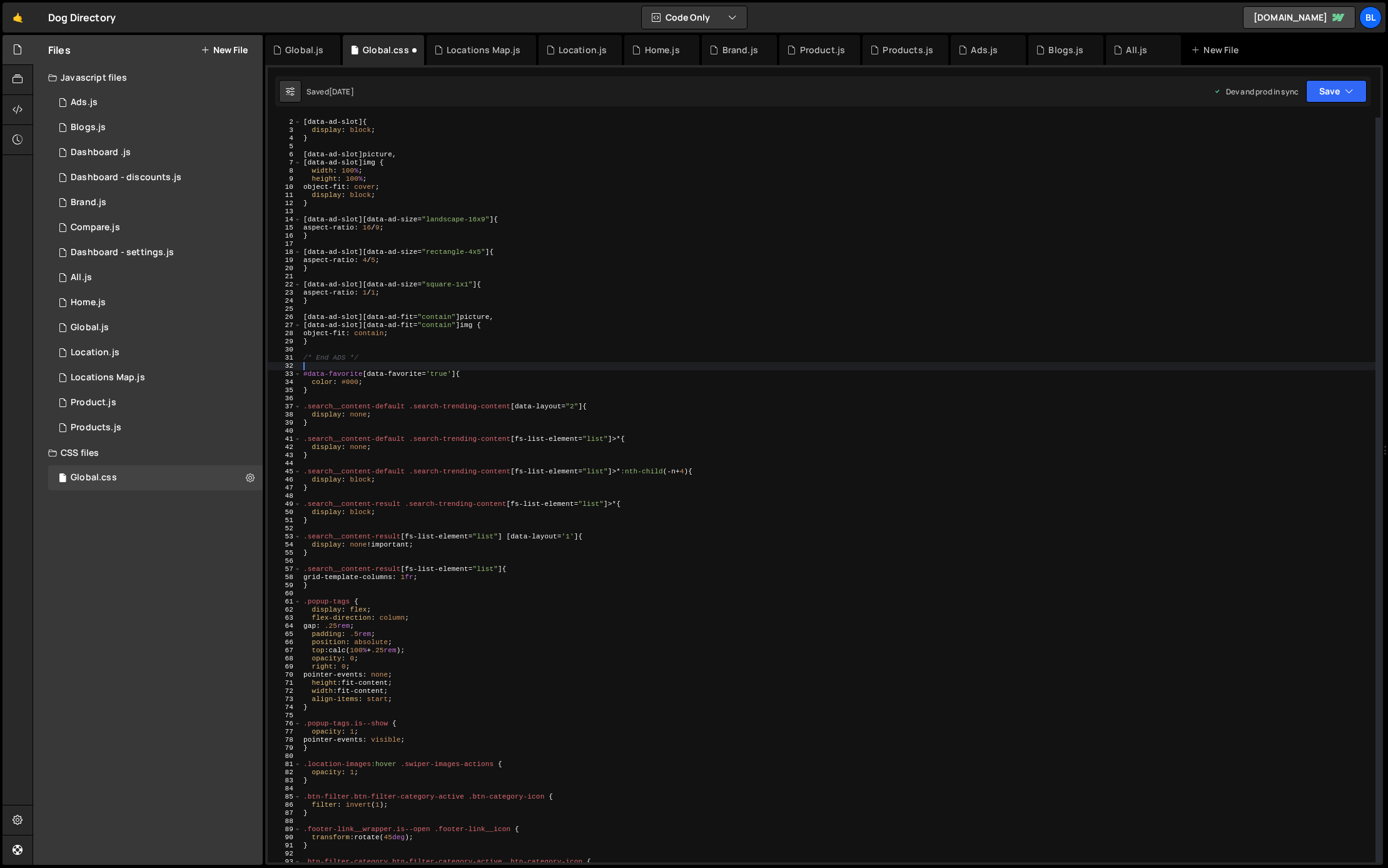
drag, startPoint x: 315, startPoint y: 422, endPoint x: 296, endPoint y: 363, distance: 62.0
click at [296, 363] on div "1 2 3 4 5 6 7 8 9 10 11 12 13 14 15 16 17 18 19 20 21 22 23 24 25 26 27 28 29 3…" at bounding box center [824, 490] width 1112 height 745
